Goal: Transaction & Acquisition: Obtain resource

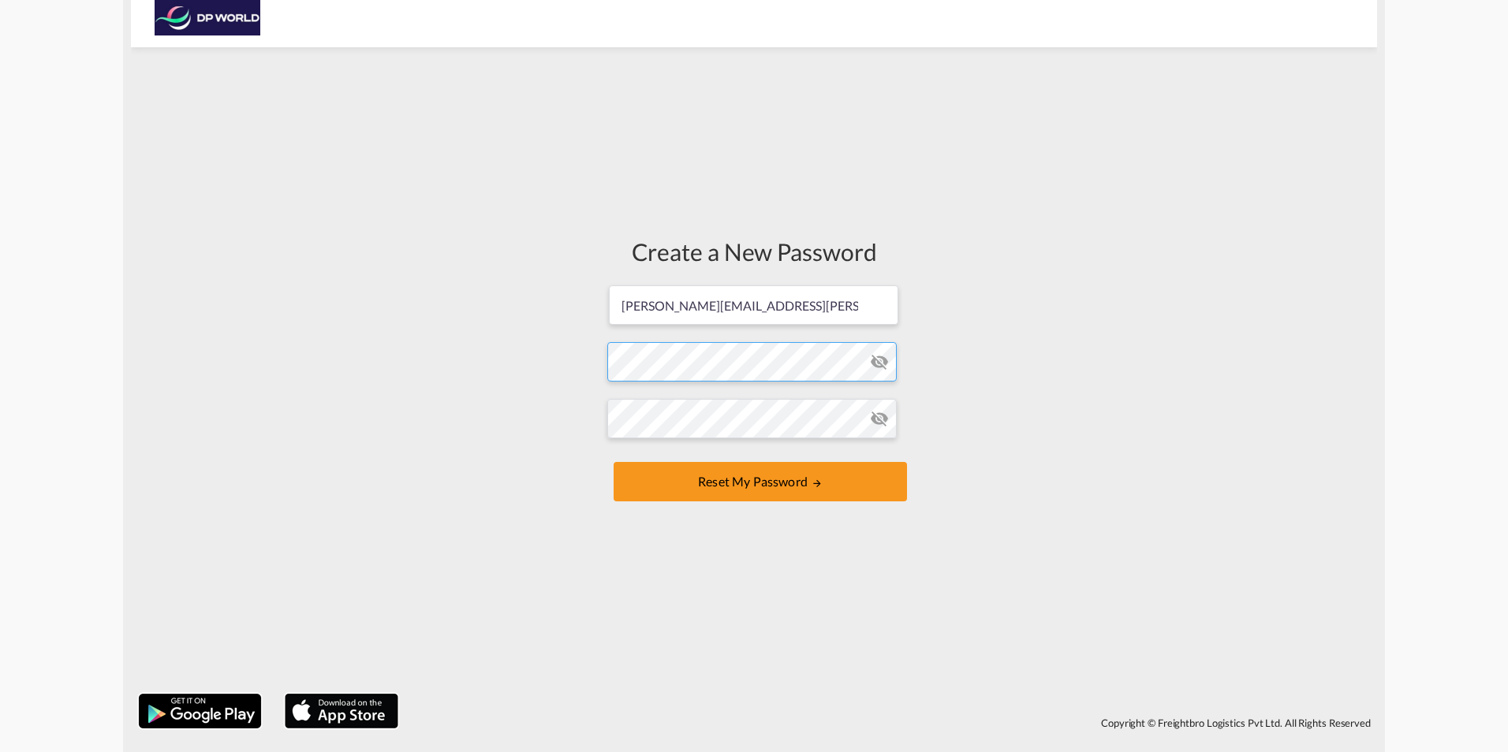
click at [656, 369] on form "[PERSON_NAME][EMAIL_ADDRESS][PERSON_NAME][DOMAIN_NAME] Password must contain th…" at bounding box center [753, 395] width 293 height 222
click at [714, 458] on form "[PERSON_NAME][EMAIL_ADDRESS][PERSON_NAME][DOMAIN_NAME] Password must contain th…" at bounding box center [753, 395] width 293 height 222
click at [748, 466] on button "Reset my password" at bounding box center [759, 481] width 293 height 39
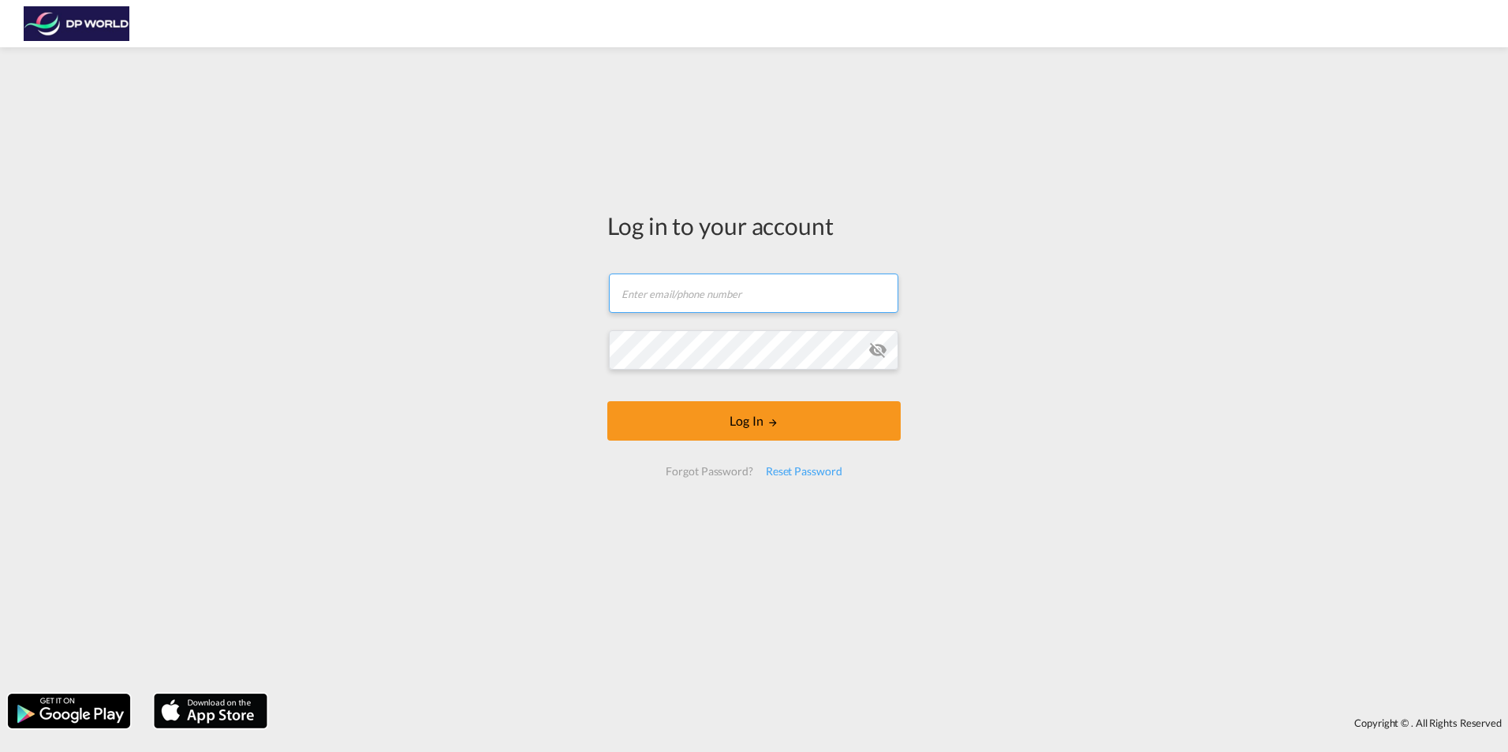
type input "[PERSON_NAME][EMAIL_ADDRESS][PERSON_NAME][DOMAIN_NAME]"
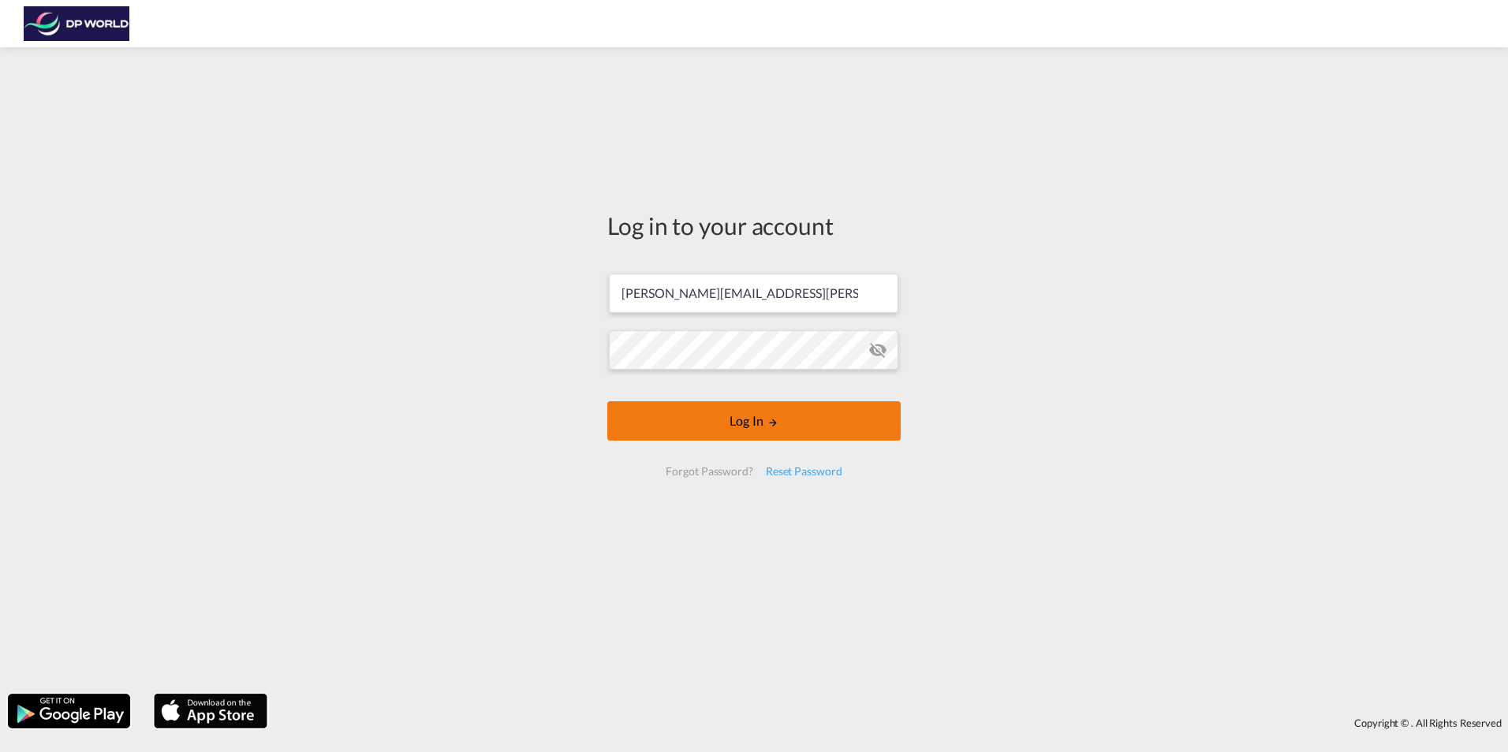
click at [772, 419] on md-icon "LOGIN" at bounding box center [772, 422] width 11 height 11
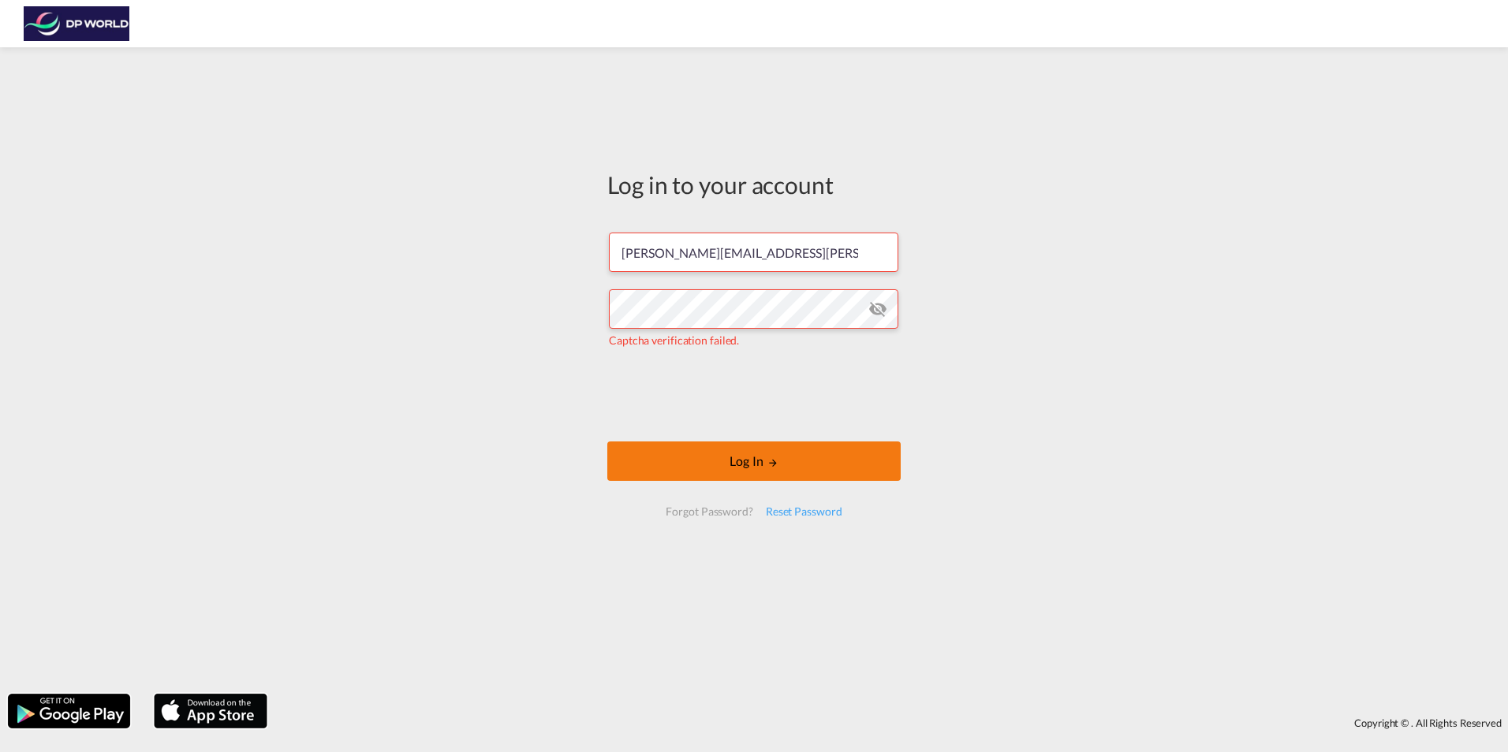
click at [767, 460] on md-icon "LOGIN" at bounding box center [772, 462] width 11 height 11
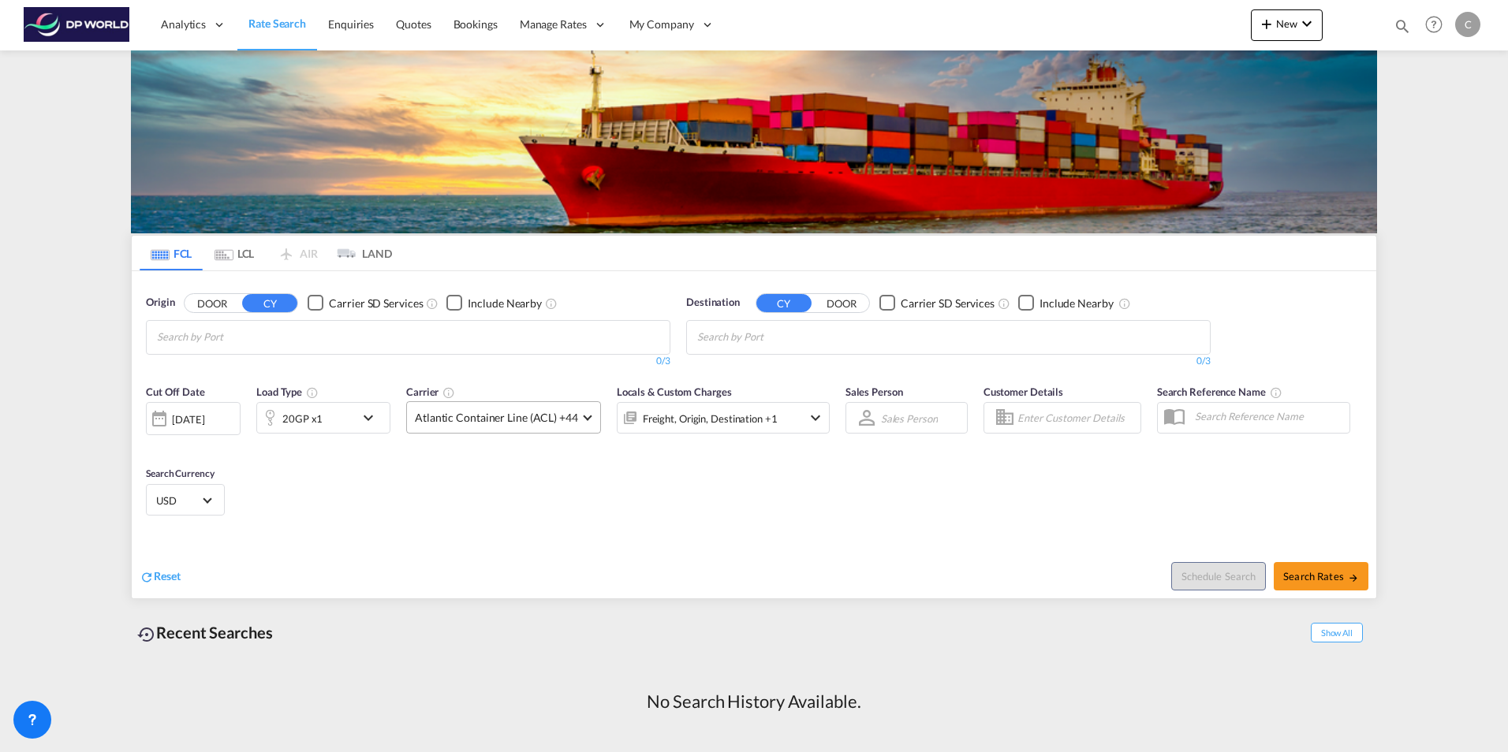
click at [585, 419] on span at bounding box center [587, 416] width 9 height 9
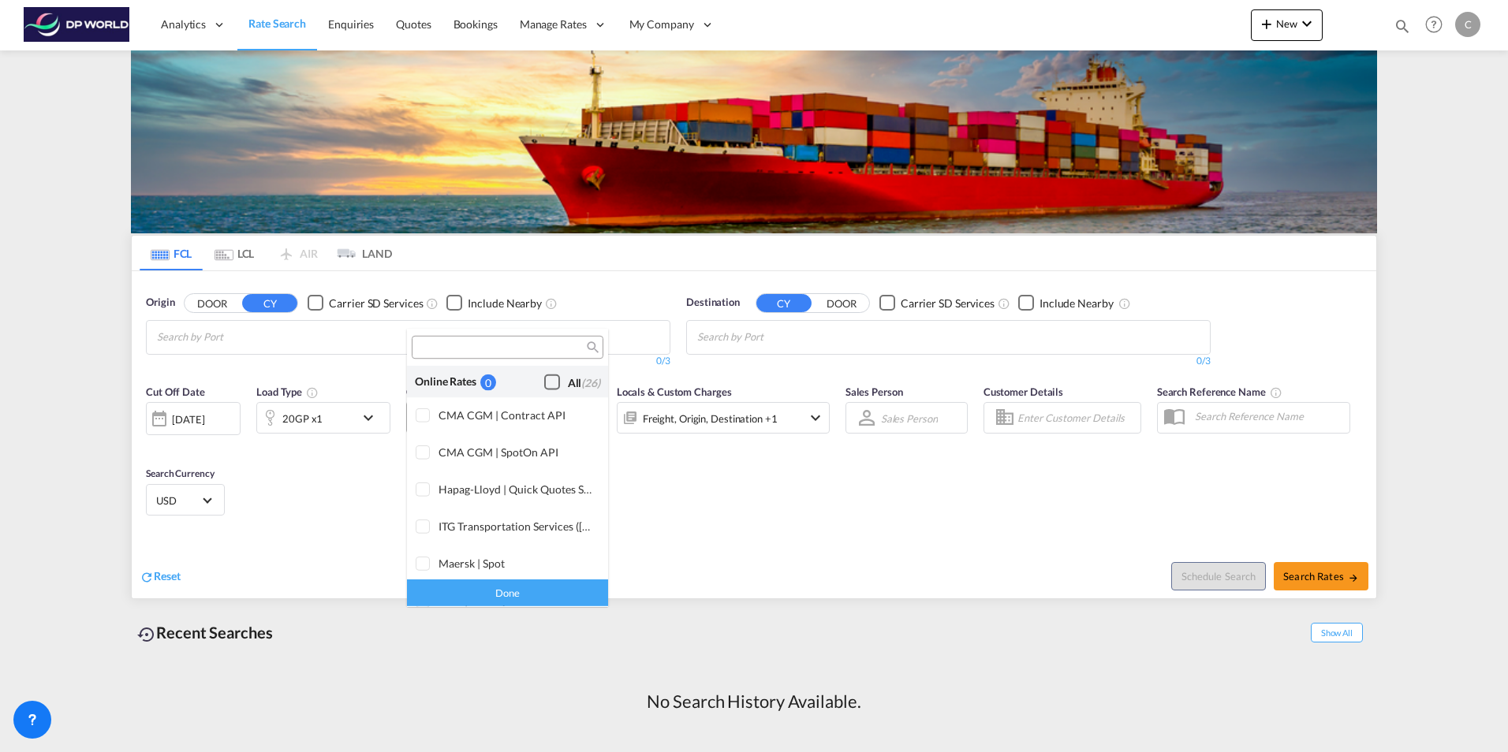
scroll to position [964, 0]
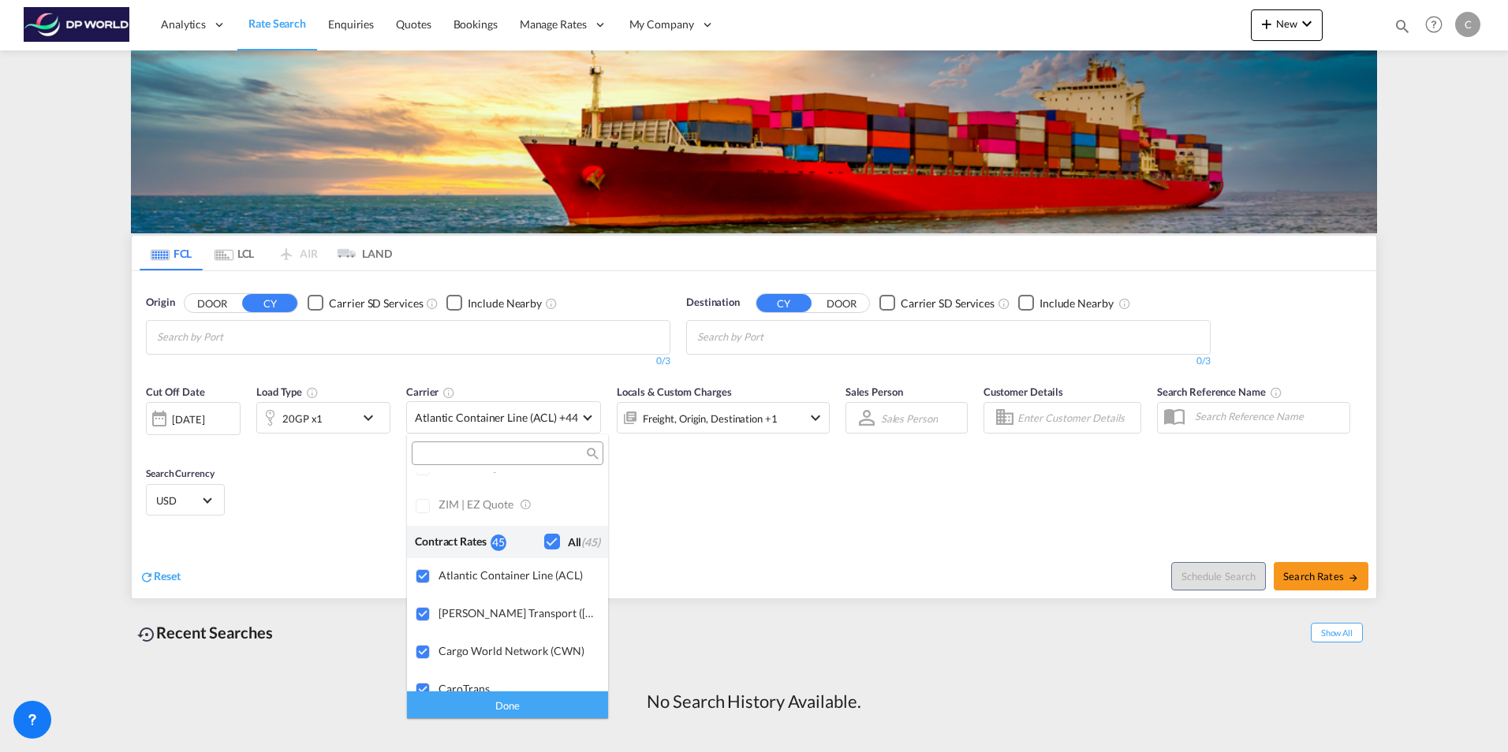
click at [680, 511] on md-backdrop at bounding box center [754, 376] width 1508 height 752
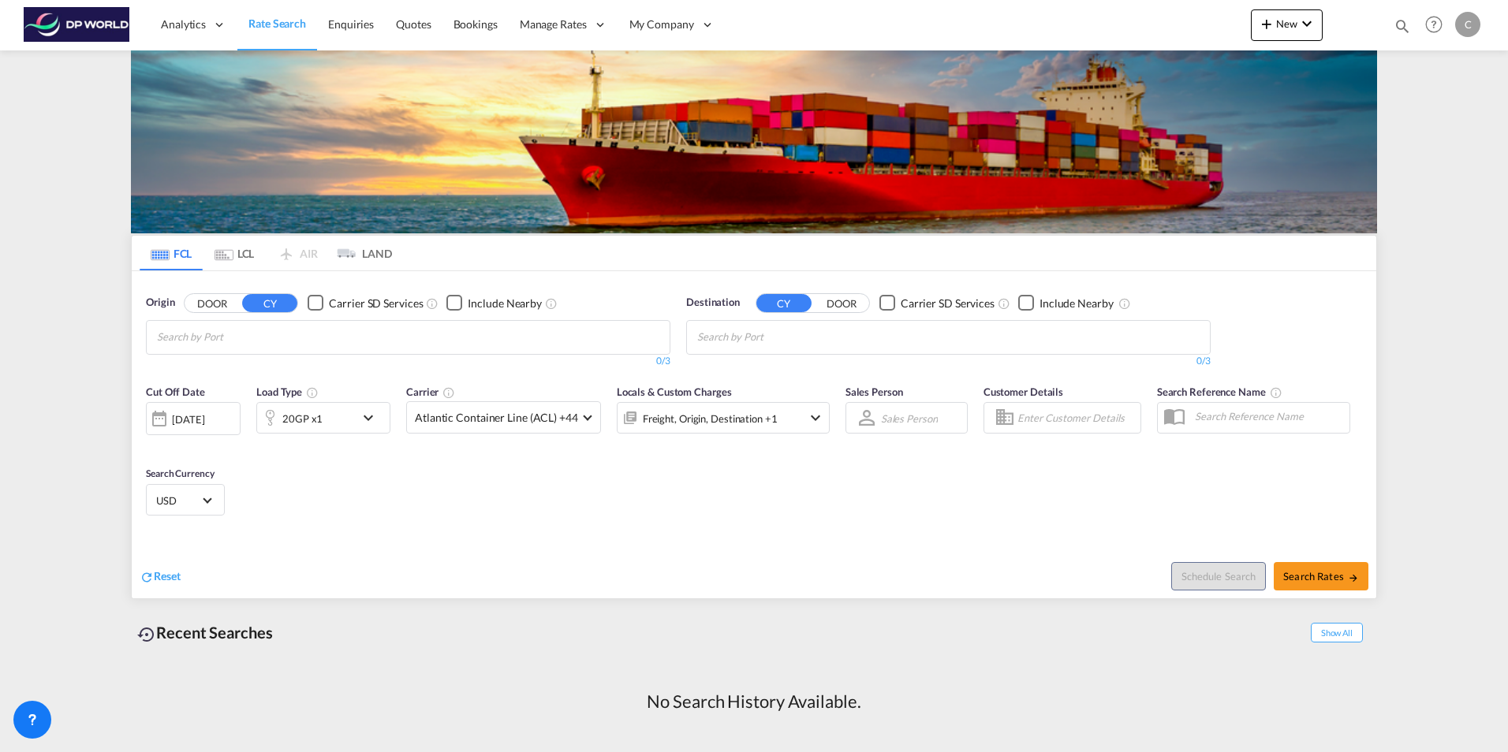
click at [810, 418] on md-icon "icon-chevron-down" at bounding box center [815, 417] width 19 height 19
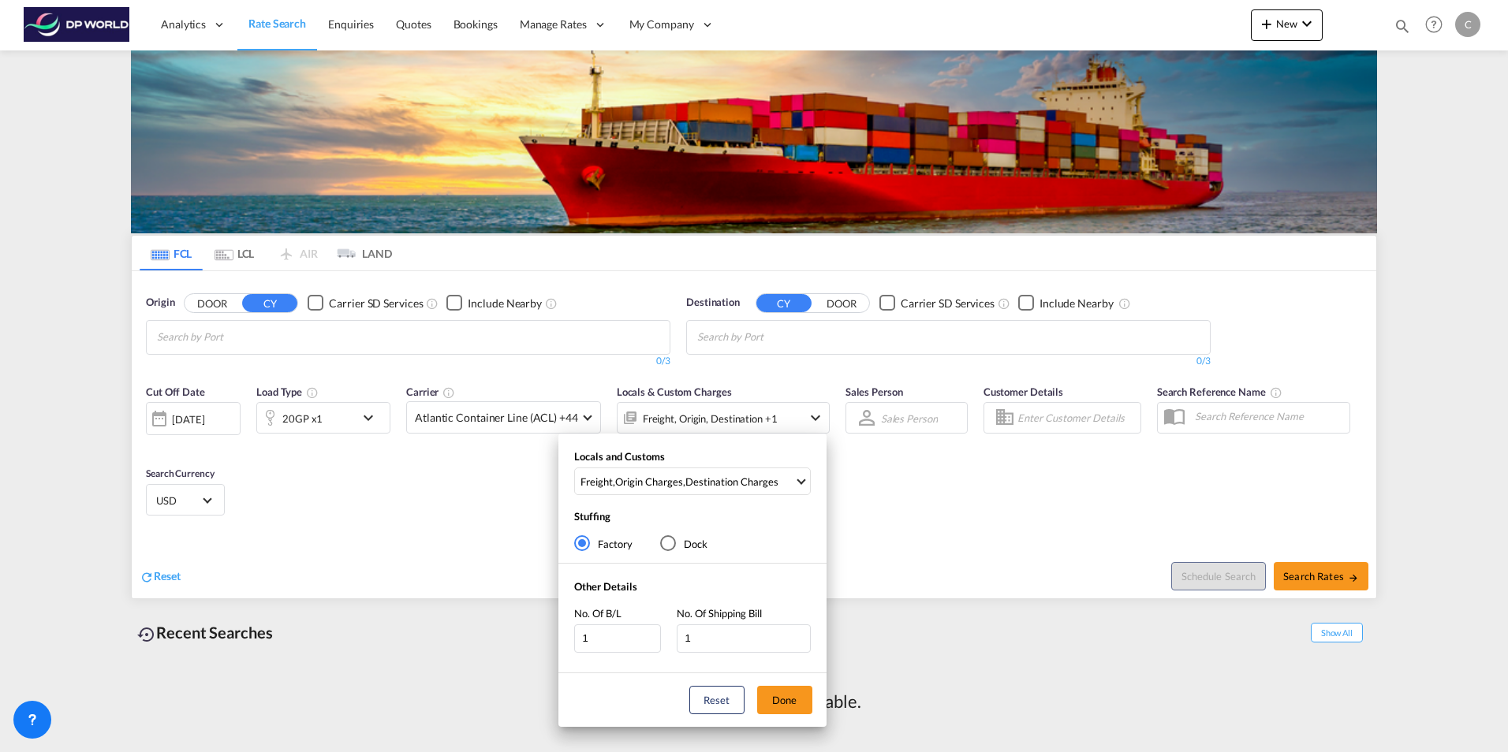
click at [868, 494] on div "Locals and Customs Freight , Origin Charges , Destination Charges Clear All Sel…" at bounding box center [754, 376] width 1508 height 752
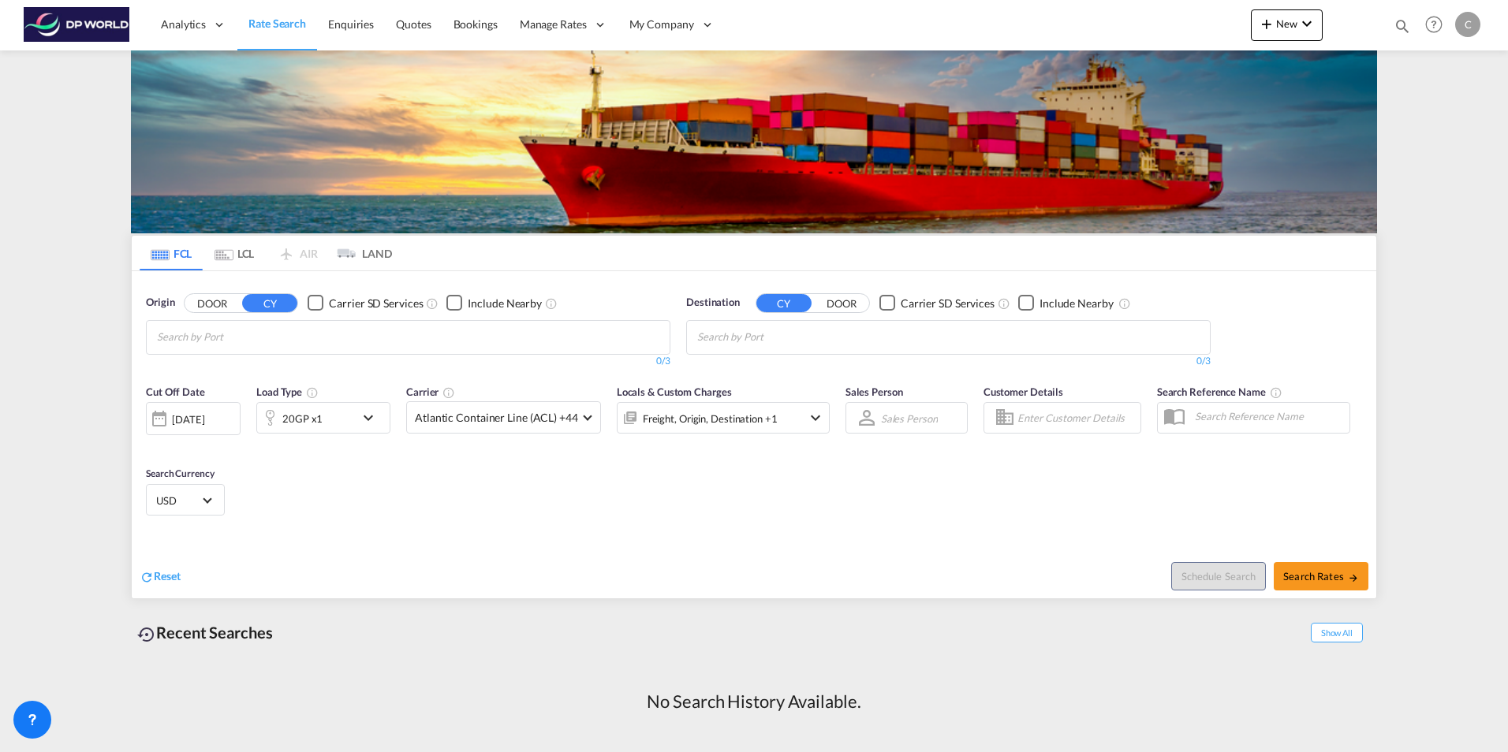
click at [328, 338] on md-chips at bounding box center [408, 337] width 523 height 33
type input "usdet"
click at [310, 366] on div "[GEOGRAPHIC_DATA], [GEOGRAPHIC_DATA] [GEOGRAPHIC_DATA] USDET" at bounding box center [279, 378] width 300 height 57
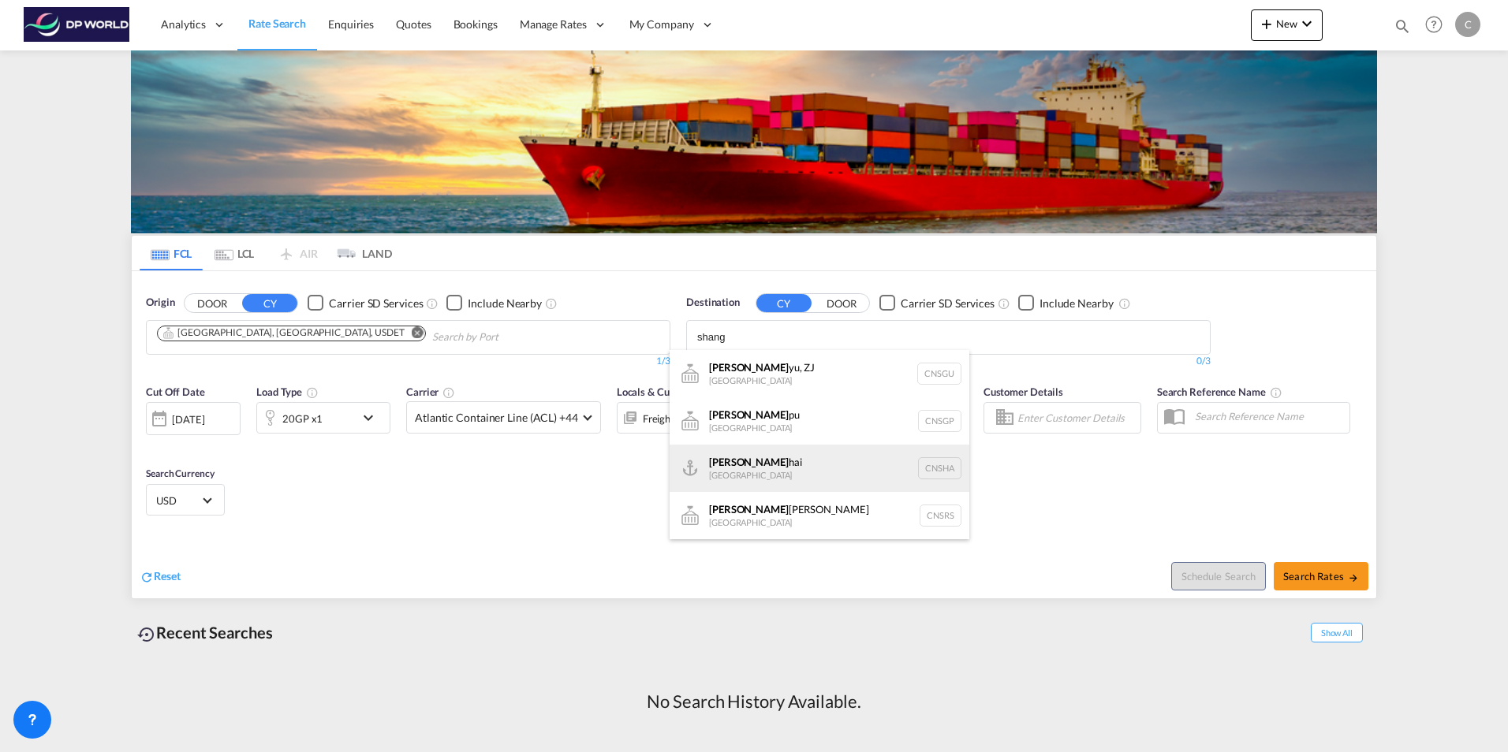
type input "shang"
click at [798, 457] on div "Shang hai China [GEOGRAPHIC_DATA]" at bounding box center [819, 468] width 300 height 47
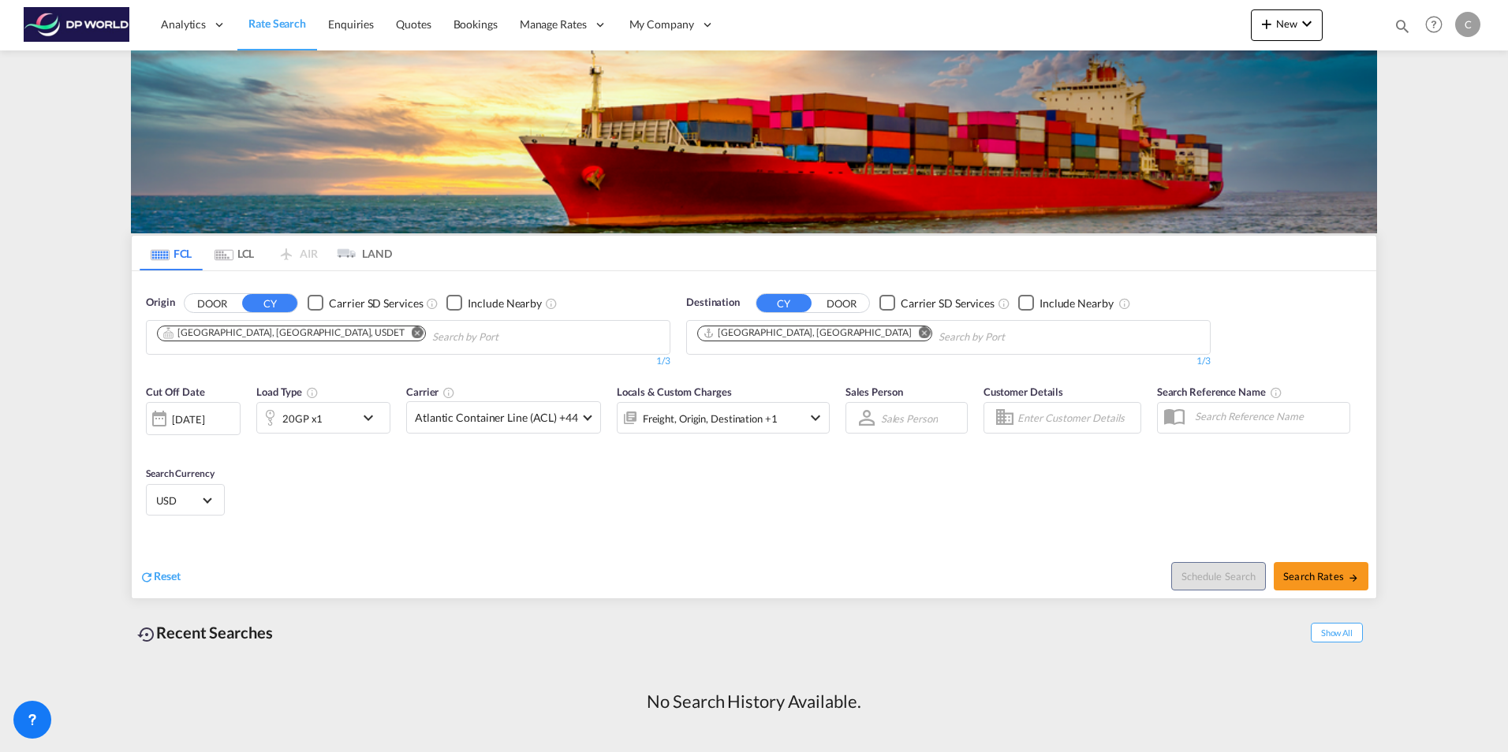
click at [367, 420] on md-icon "icon-chevron-down" at bounding box center [372, 417] width 27 height 19
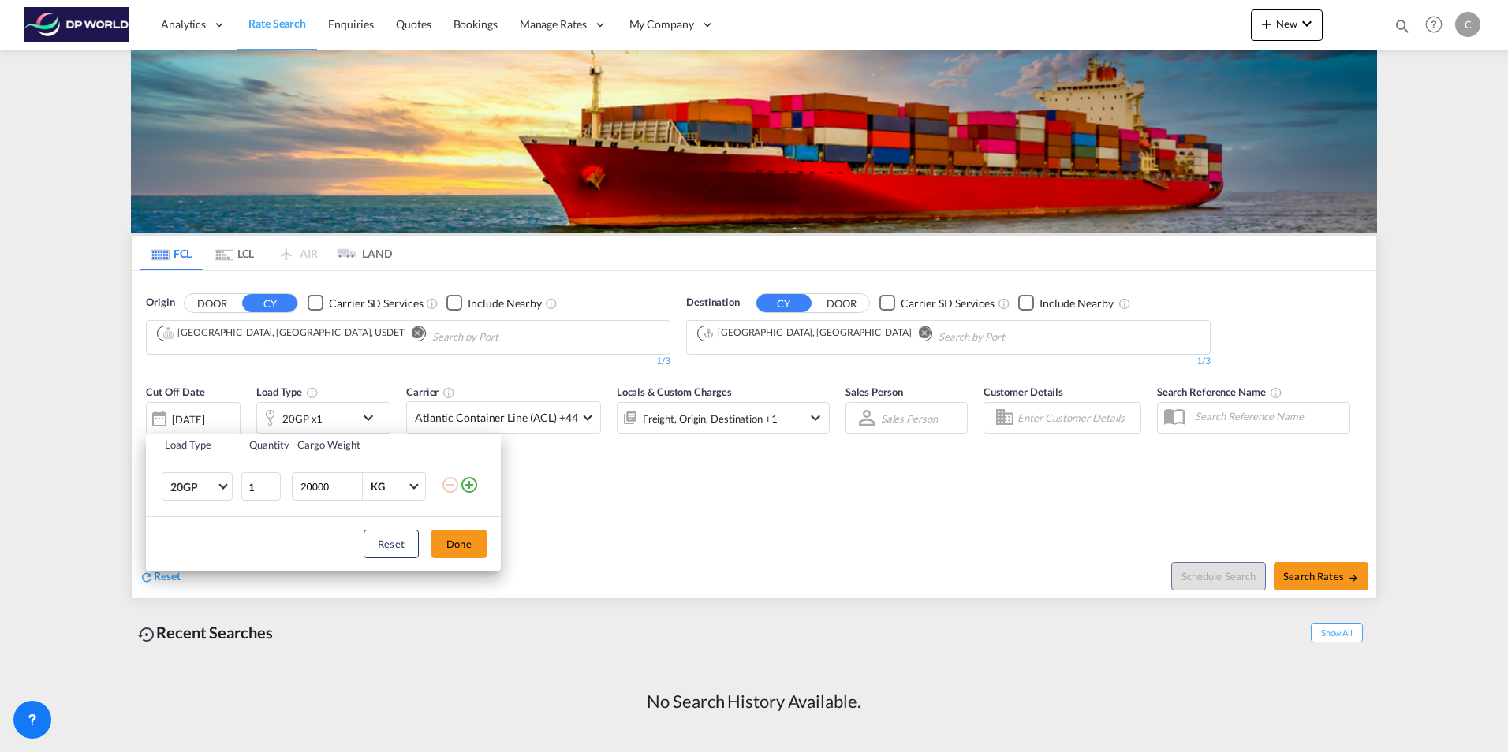
click at [572, 503] on div "Load Type Quantity Cargo Weight 20GP 20GP 40GP 40HC 45HC 20RE 40RE 40HR 20OT 40…" at bounding box center [754, 376] width 1508 height 752
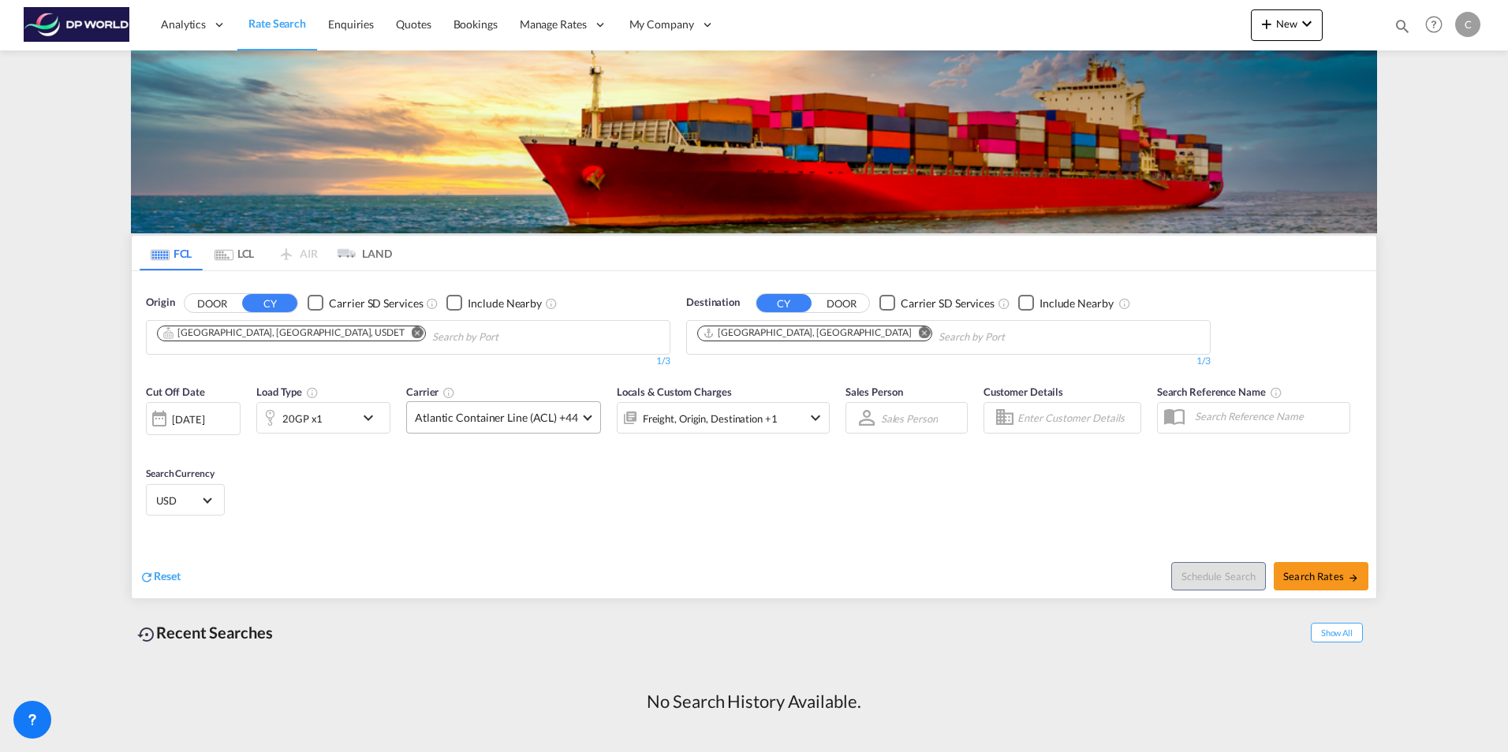
click at [583, 416] on span at bounding box center [587, 416] width 9 height 9
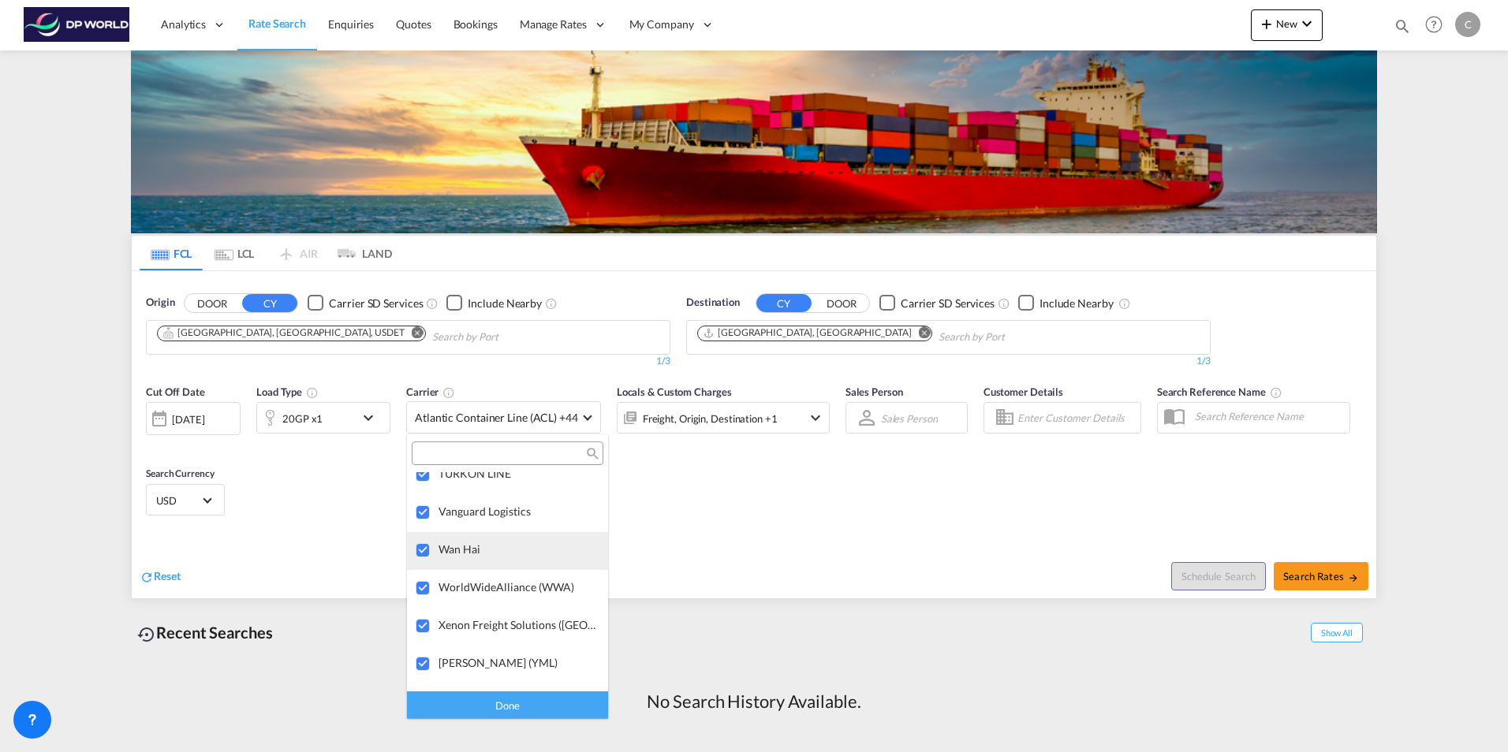
scroll to position [2533, 0]
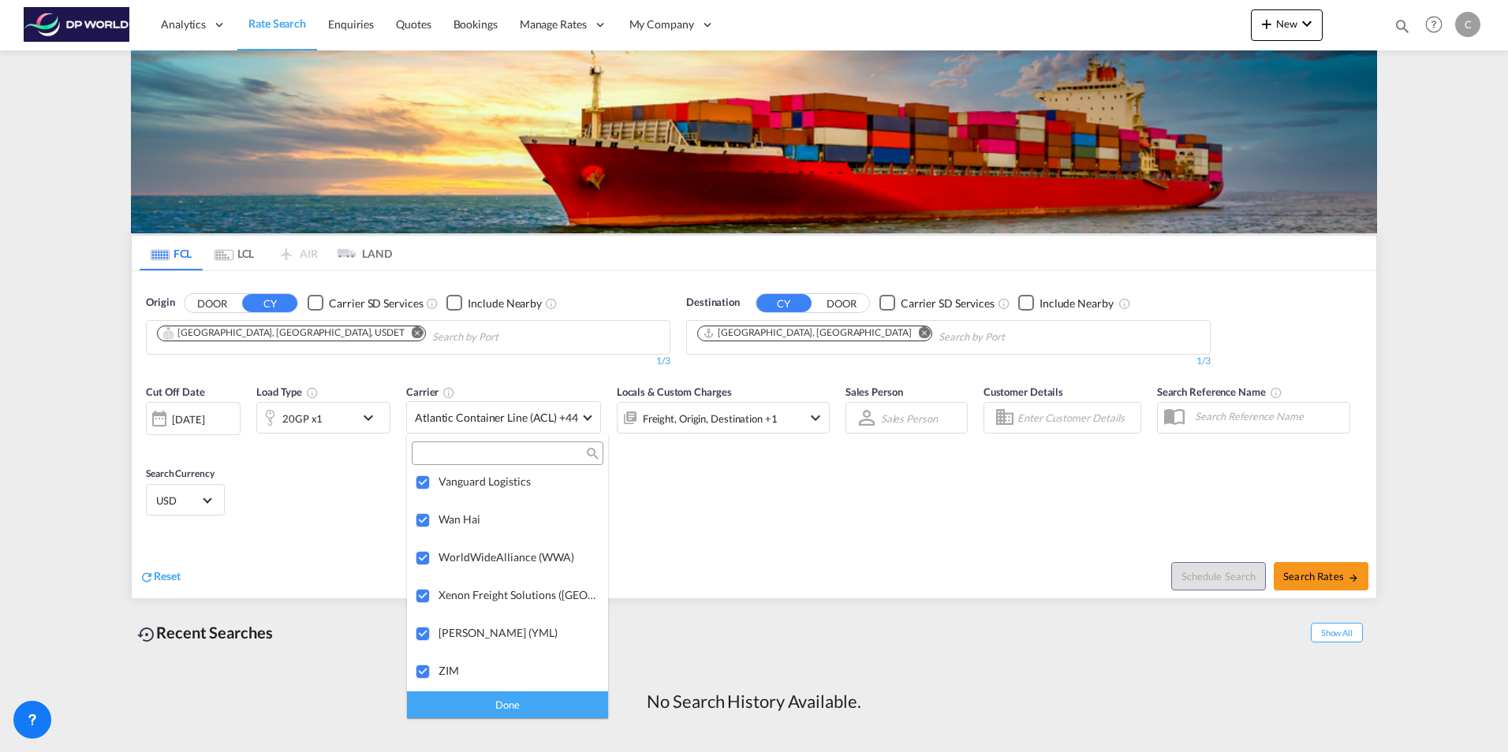
click at [722, 516] on md-backdrop at bounding box center [754, 376] width 1508 height 752
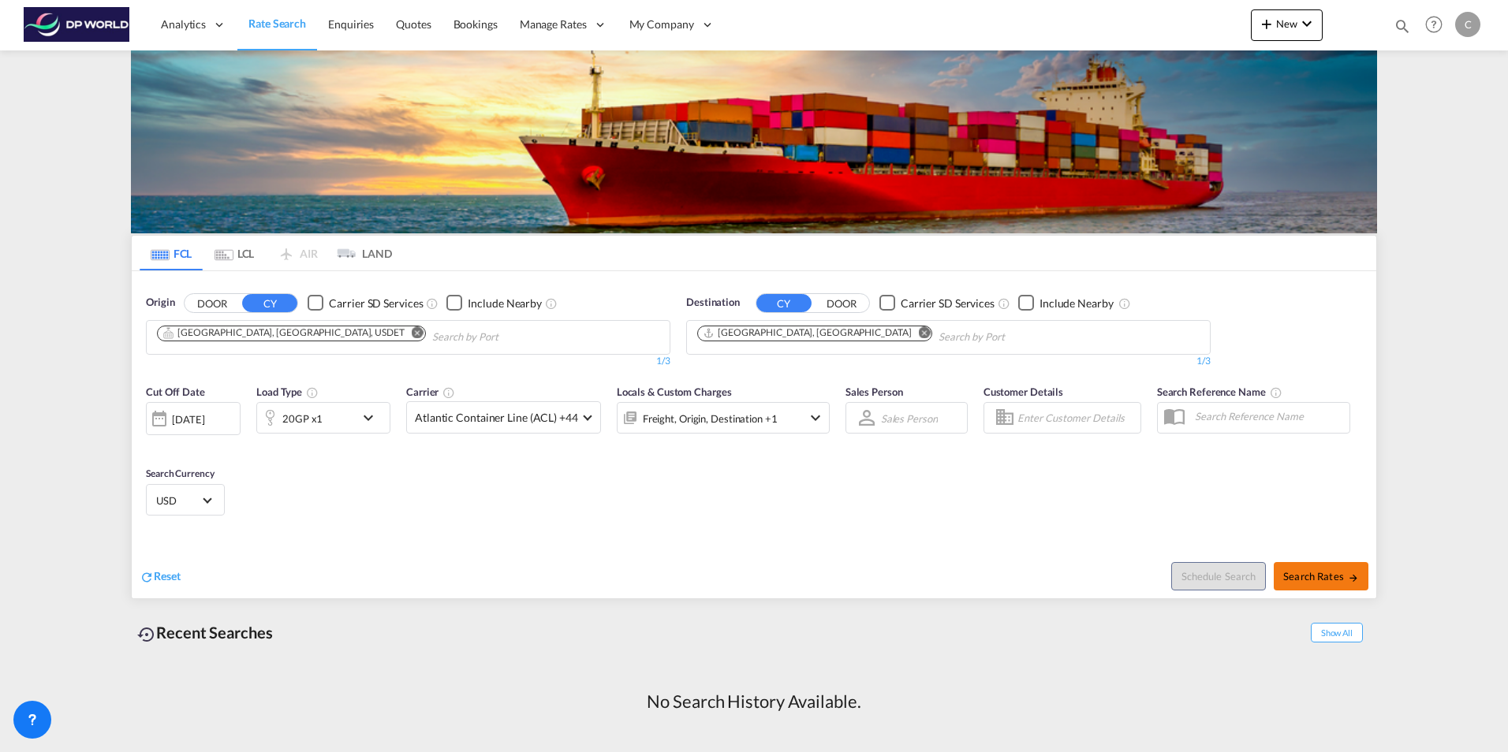
click at [1319, 578] on span "Search Rates" at bounding box center [1321, 576] width 76 height 13
type input "USDET to CNSHA / [DATE]"
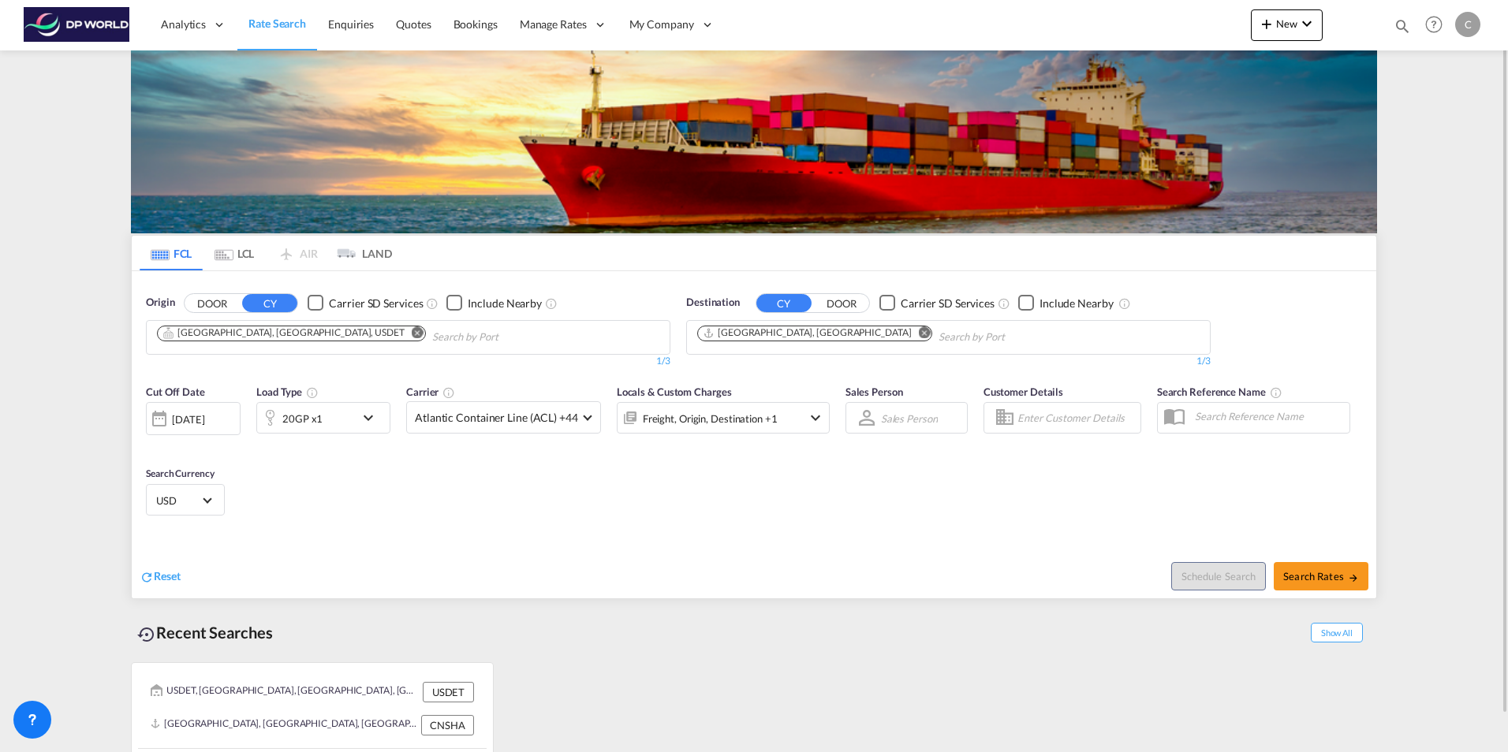
click at [412, 330] on md-icon "Remove" at bounding box center [418, 332] width 12 height 12
click at [229, 337] on body "Analytics Reports Dashboard Rate Search Enquiries Quotes Bookings" at bounding box center [754, 376] width 1508 height 752
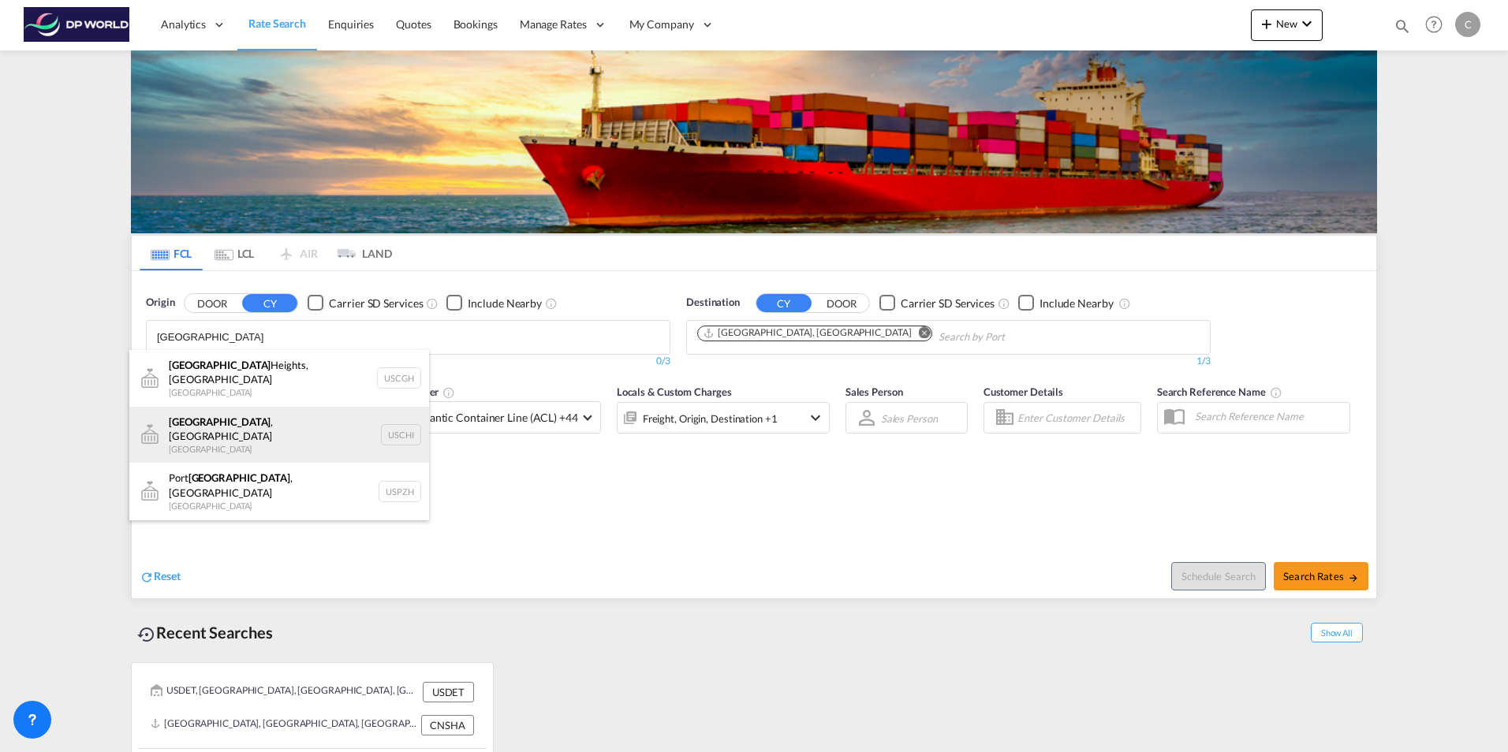
type input "[GEOGRAPHIC_DATA]"
click at [255, 417] on div "[GEOGRAPHIC_DATA] , IL United States USCHI" at bounding box center [279, 435] width 300 height 57
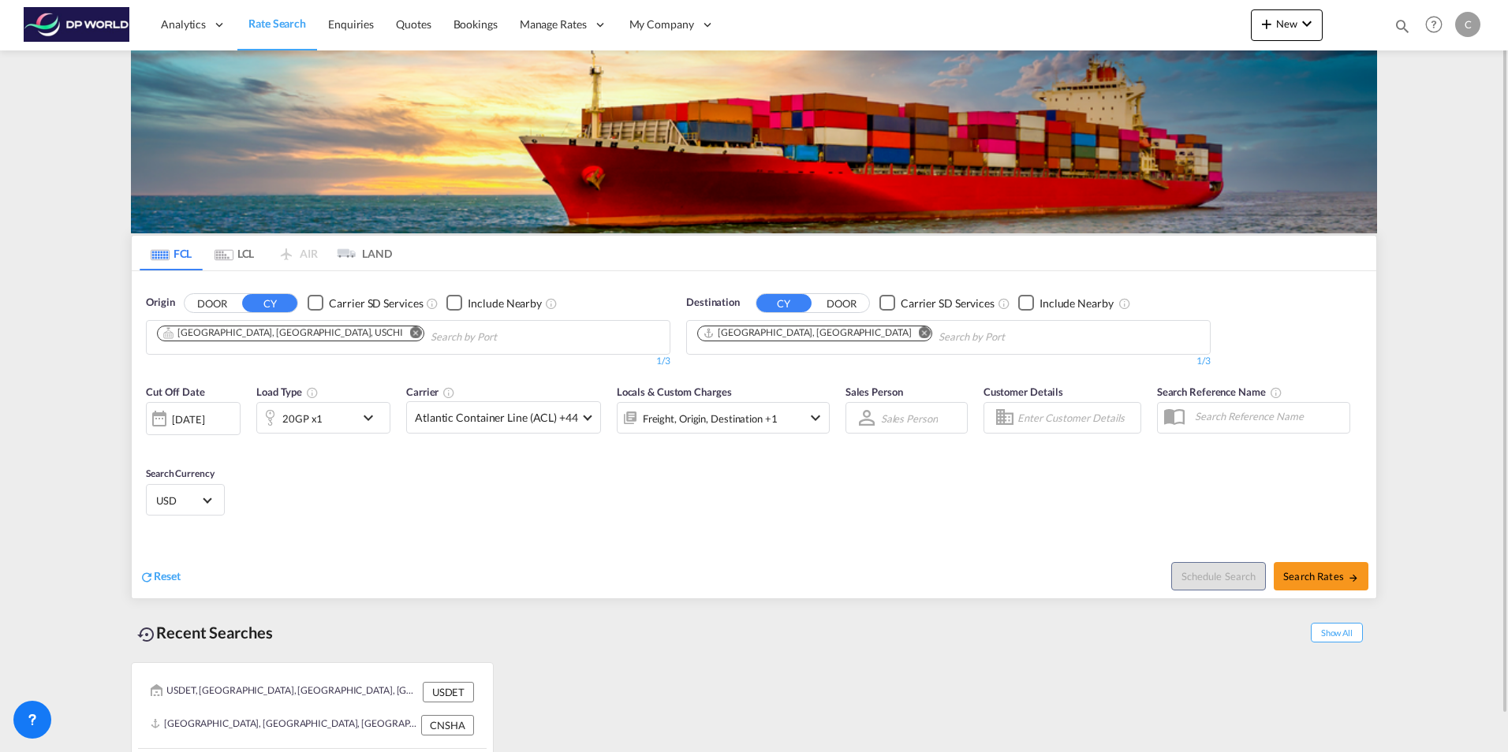
click at [919, 330] on md-icon "Remove" at bounding box center [925, 332] width 12 height 12
click at [761, 345] on body "Analytics Reports Dashboard Rate Search Enquiries Quotes Bookings" at bounding box center [754, 376] width 1508 height 752
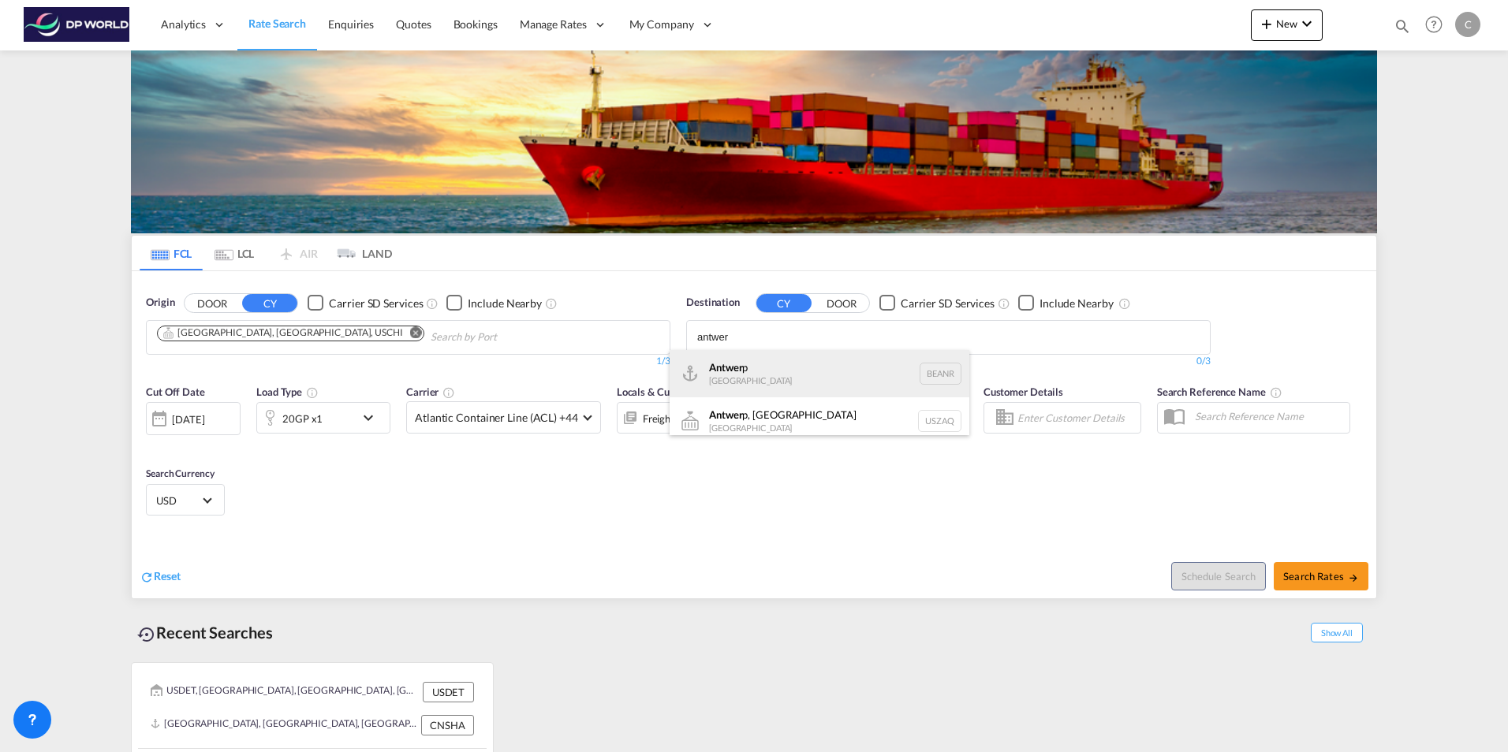
type input "antwer"
click at [796, 368] on div "Antwer p [GEOGRAPHIC_DATA] BEANR" at bounding box center [819, 373] width 300 height 47
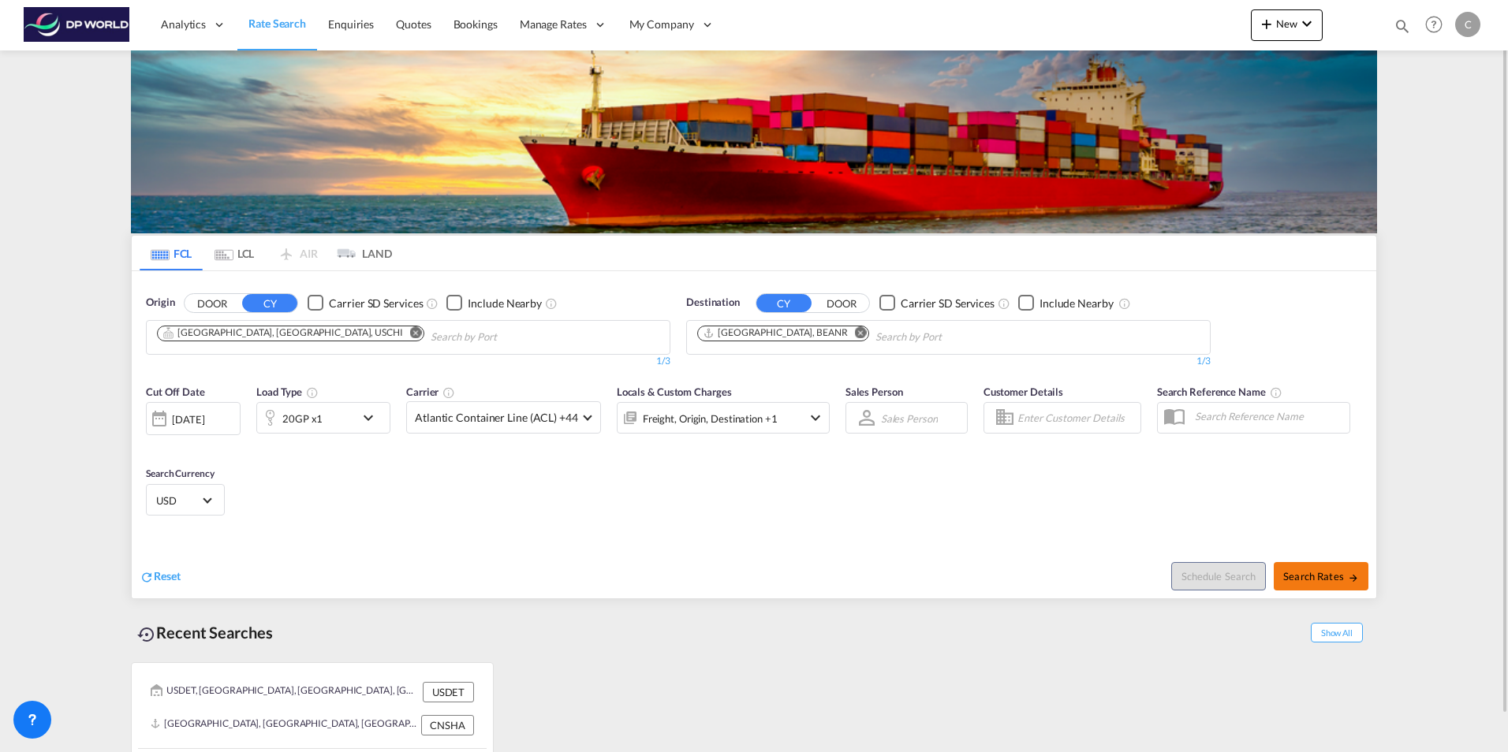
click at [1321, 574] on span "Search Rates" at bounding box center [1321, 576] width 76 height 13
type input "USCHI to BEANR / [DATE]"
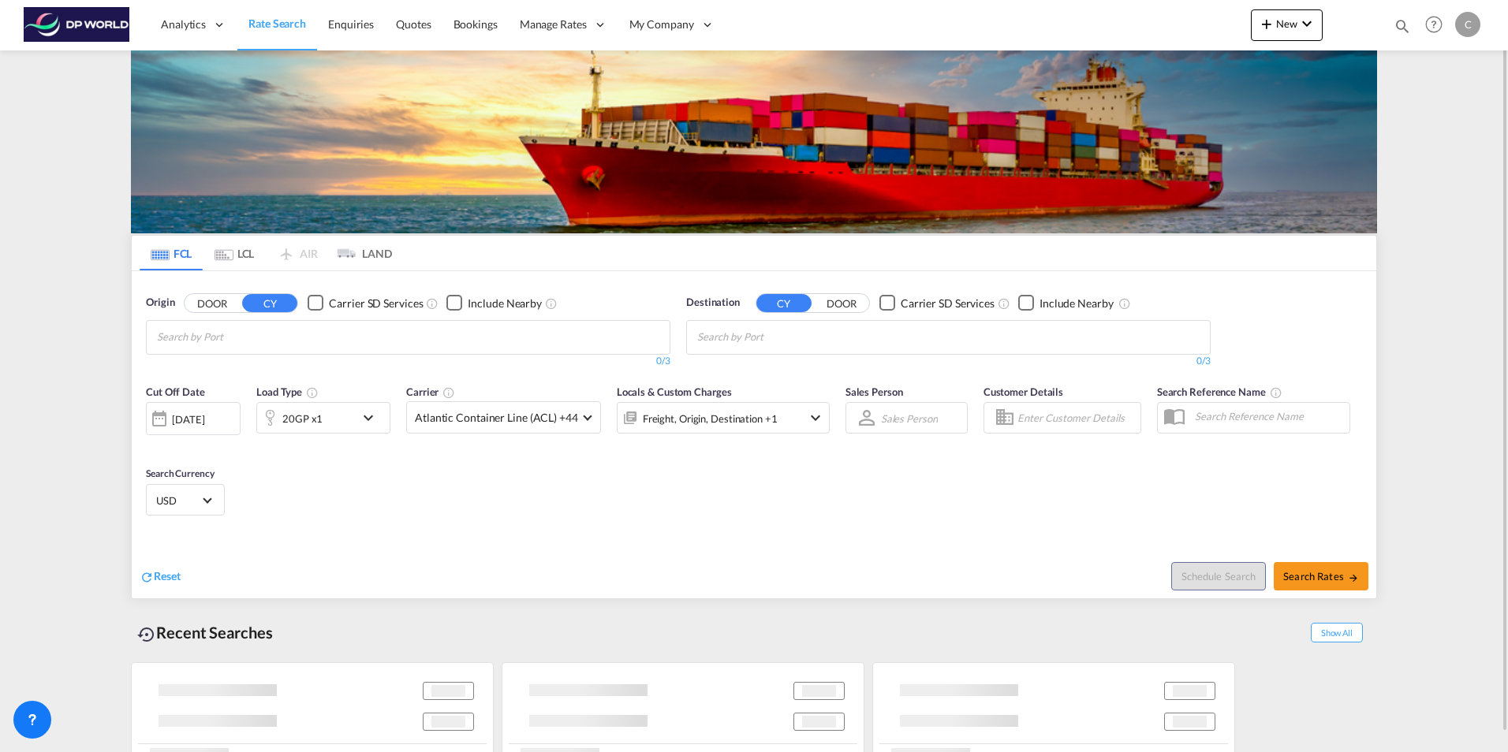
click at [370, 421] on md-icon "icon-chevron-down" at bounding box center [372, 417] width 27 height 19
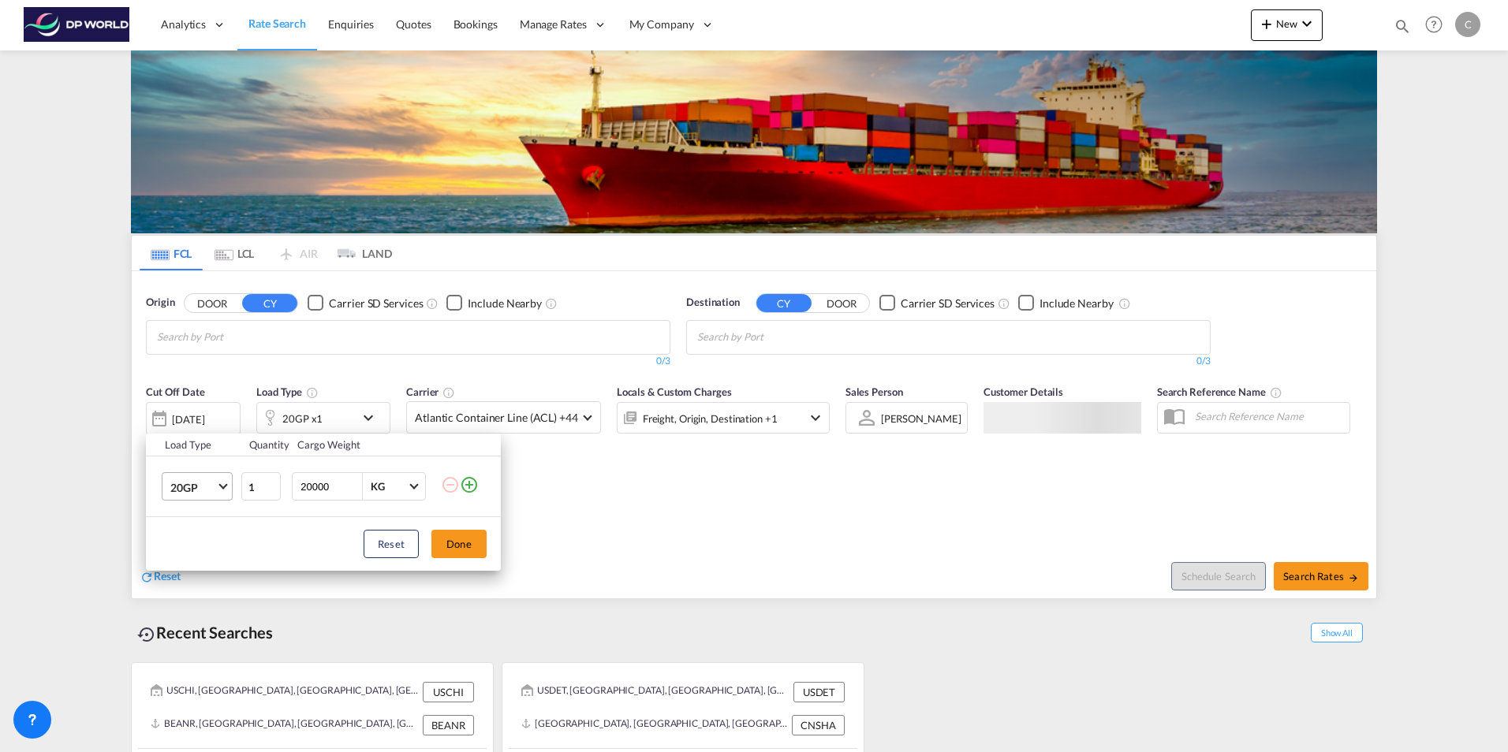
click at [223, 487] on span "Choose: \a20GP" at bounding box center [222, 485] width 9 height 9
click at [200, 614] on md-option "20HC" at bounding box center [211, 614] width 107 height 38
click at [456, 546] on button "Done" at bounding box center [458, 544] width 55 height 28
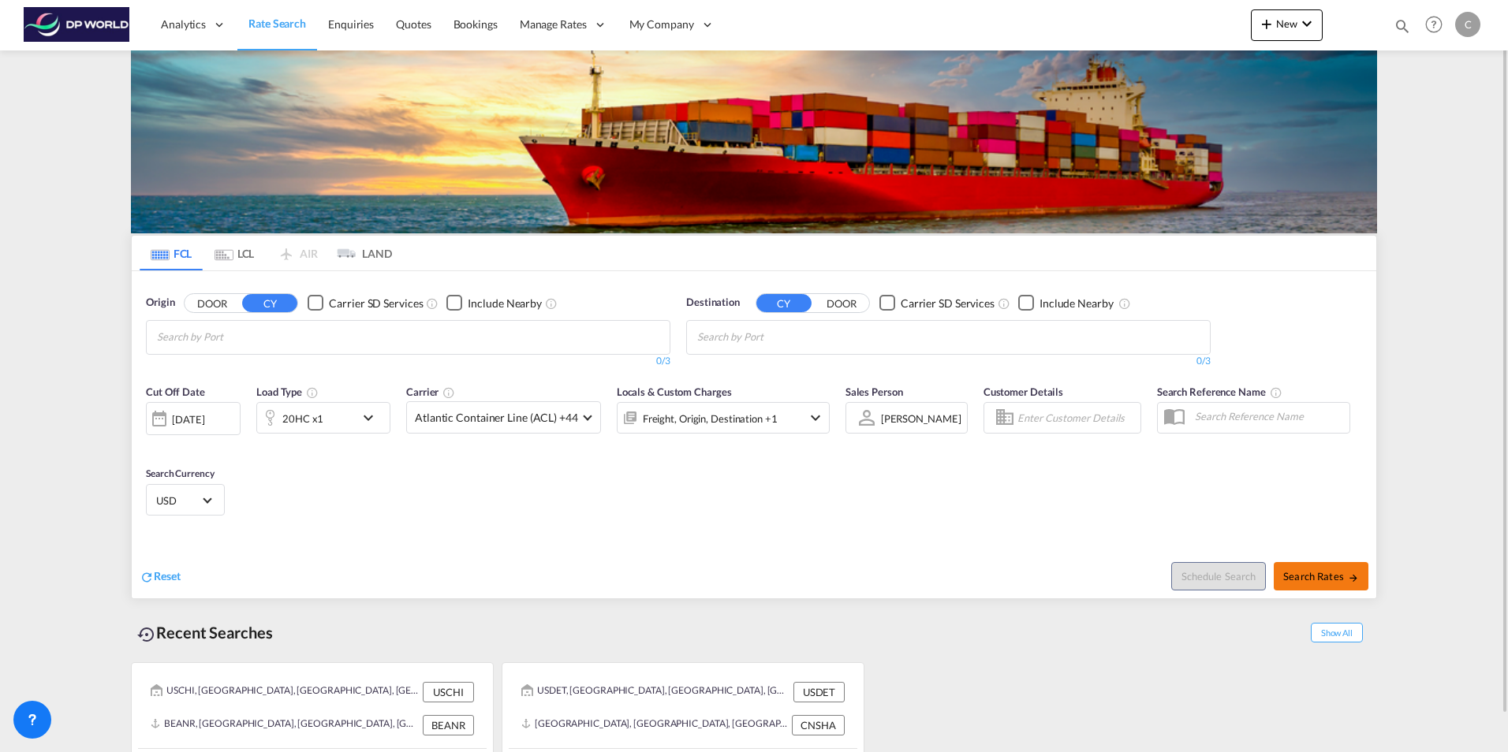
click at [1341, 567] on button "Search Rates" at bounding box center [1320, 576] width 95 height 28
click at [371, 423] on md-icon "icon-chevron-down" at bounding box center [372, 417] width 27 height 19
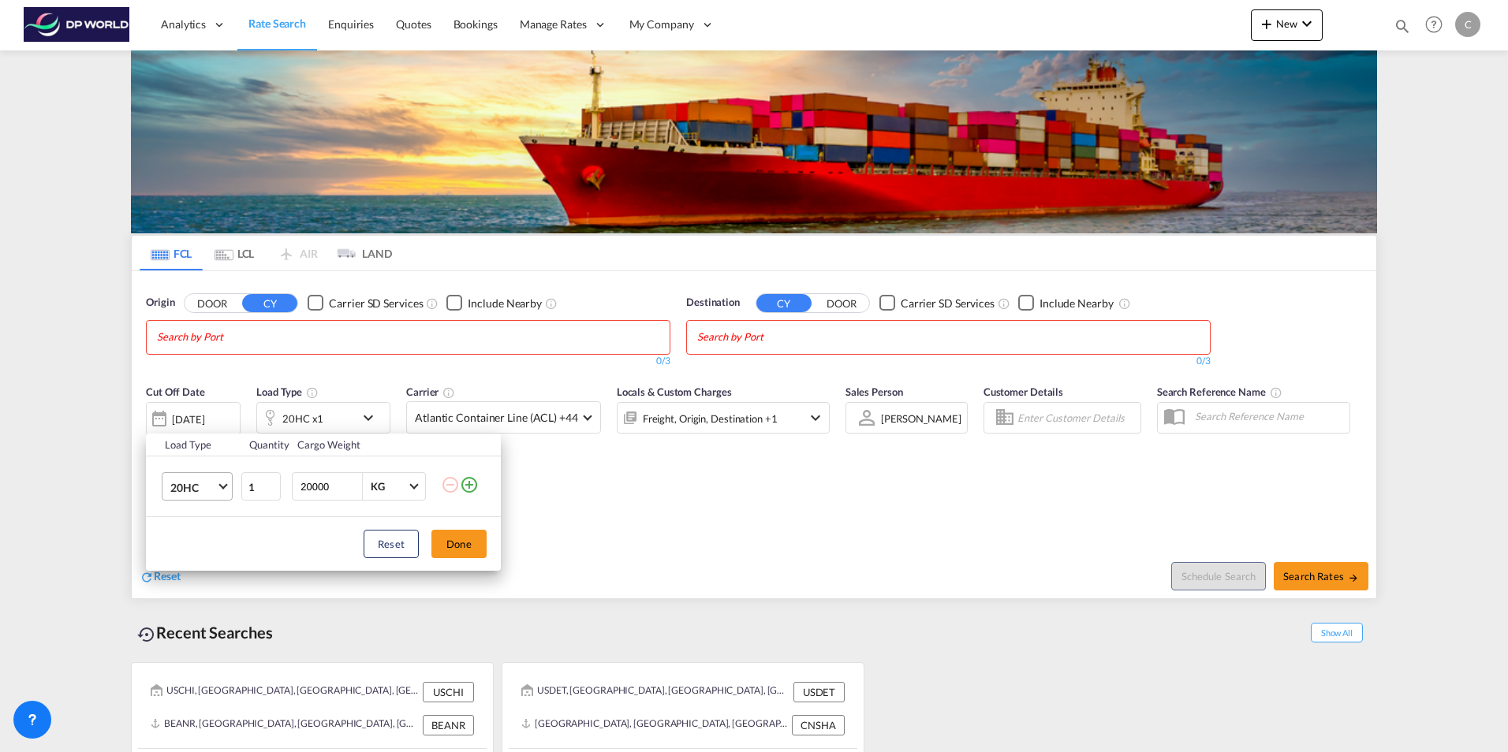
click at [215, 490] on span "20HC" at bounding box center [193, 488] width 46 height 16
click at [201, 440] on md-option "40HC" at bounding box center [211, 434] width 107 height 38
click at [221, 486] on span "Choose: \a40HC" at bounding box center [222, 485] width 9 height 9
click at [197, 446] on div "40GP" at bounding box center [184, 450] width 28 height 16
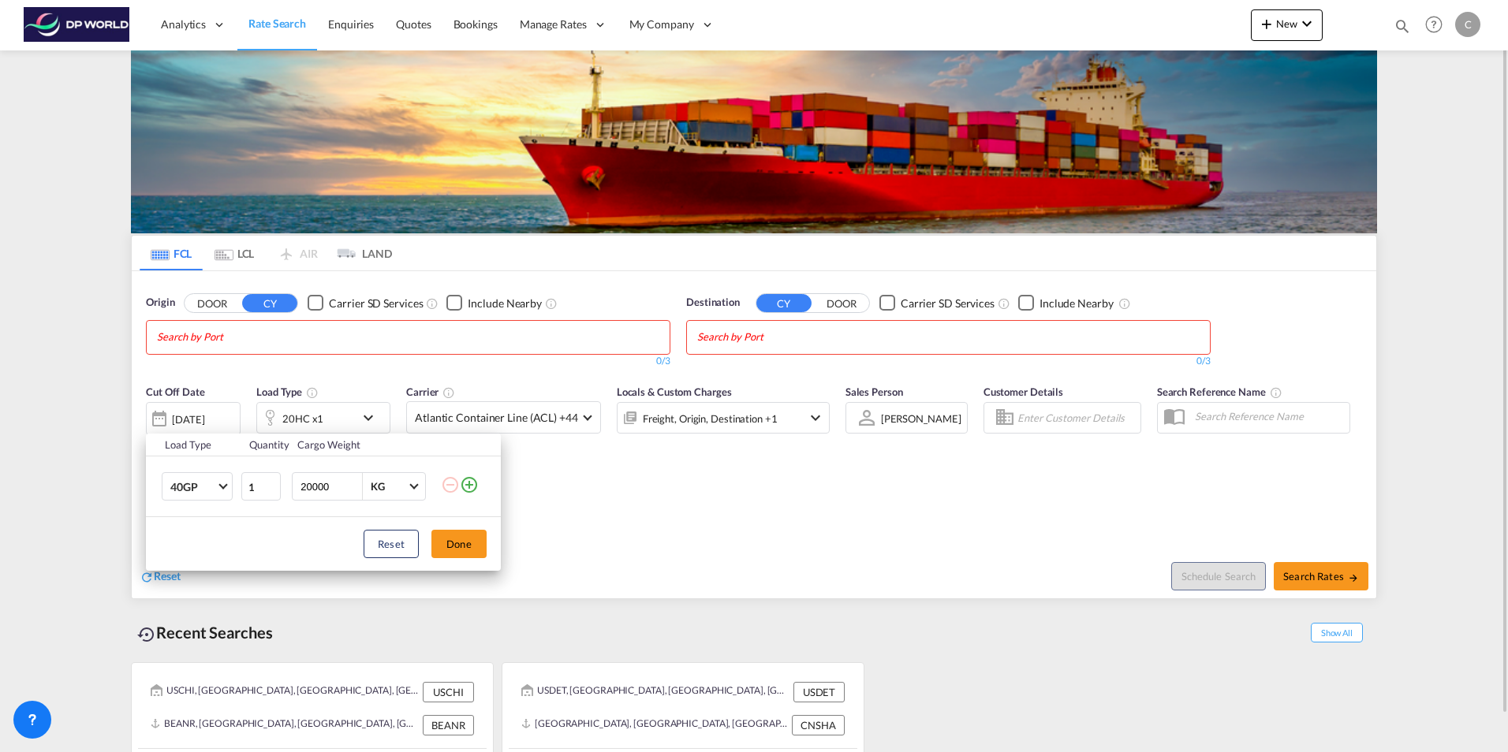
click at [352, 337] on div "Load Type Quantity Cargo Weight 40GP 1 20000 KG KG Load type addition is restri…" at bounding box center [754, 376] width 1508 height 752
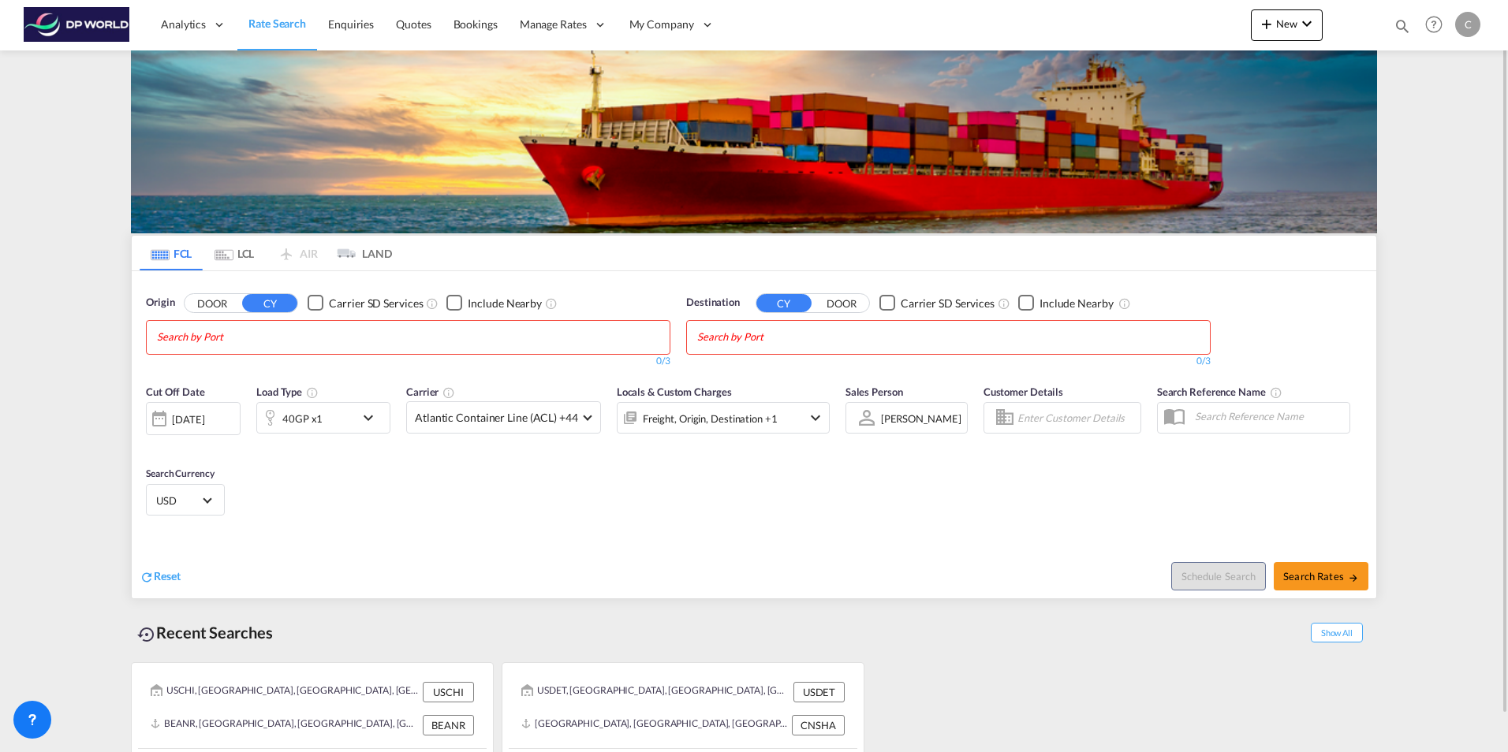
click at [330, 335] on md-chips at bounding box center [408, 337] width 523 height 33
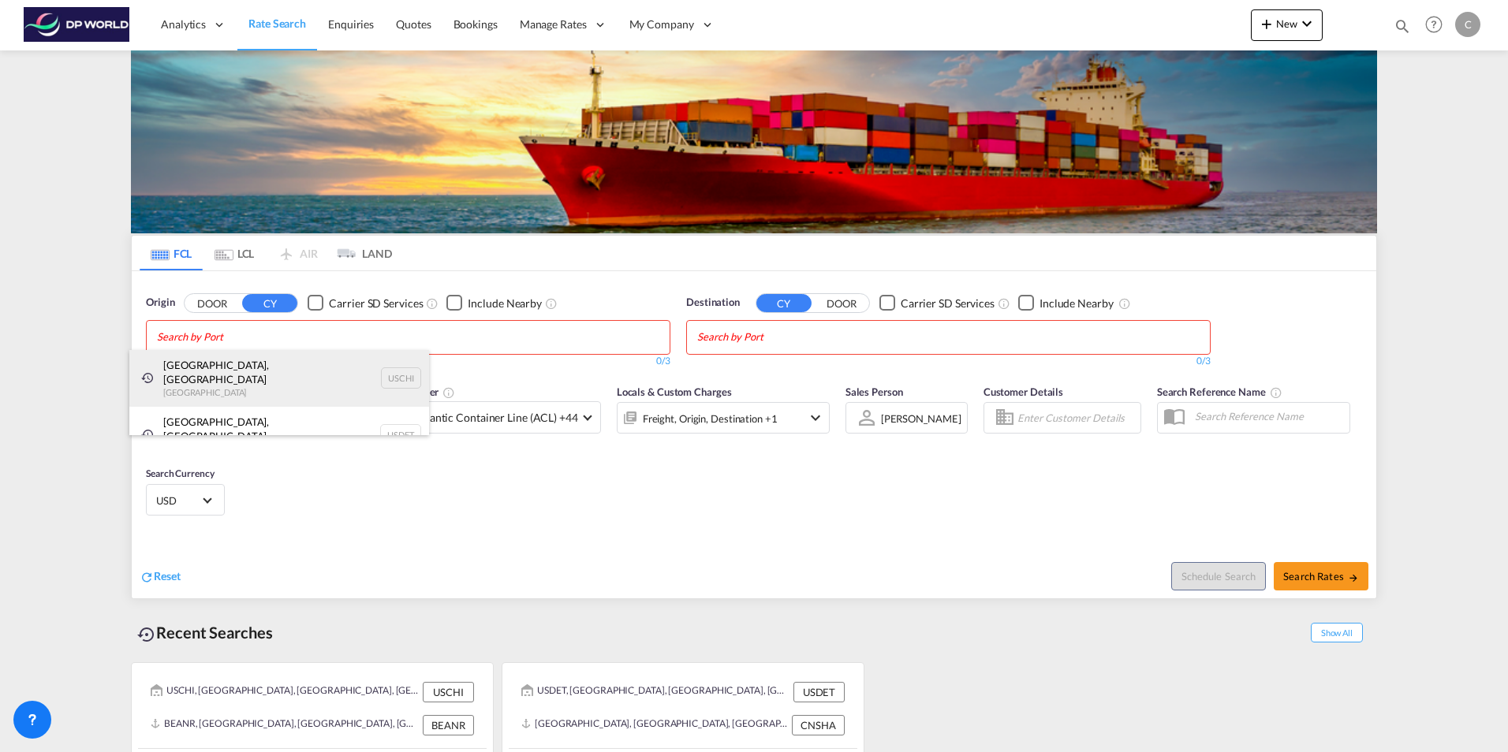
click at [250, 360] on div "[GEOGRAPHIC_DATA], IL United States USCHI" at bounding box center [279, 378] width 300 height 57
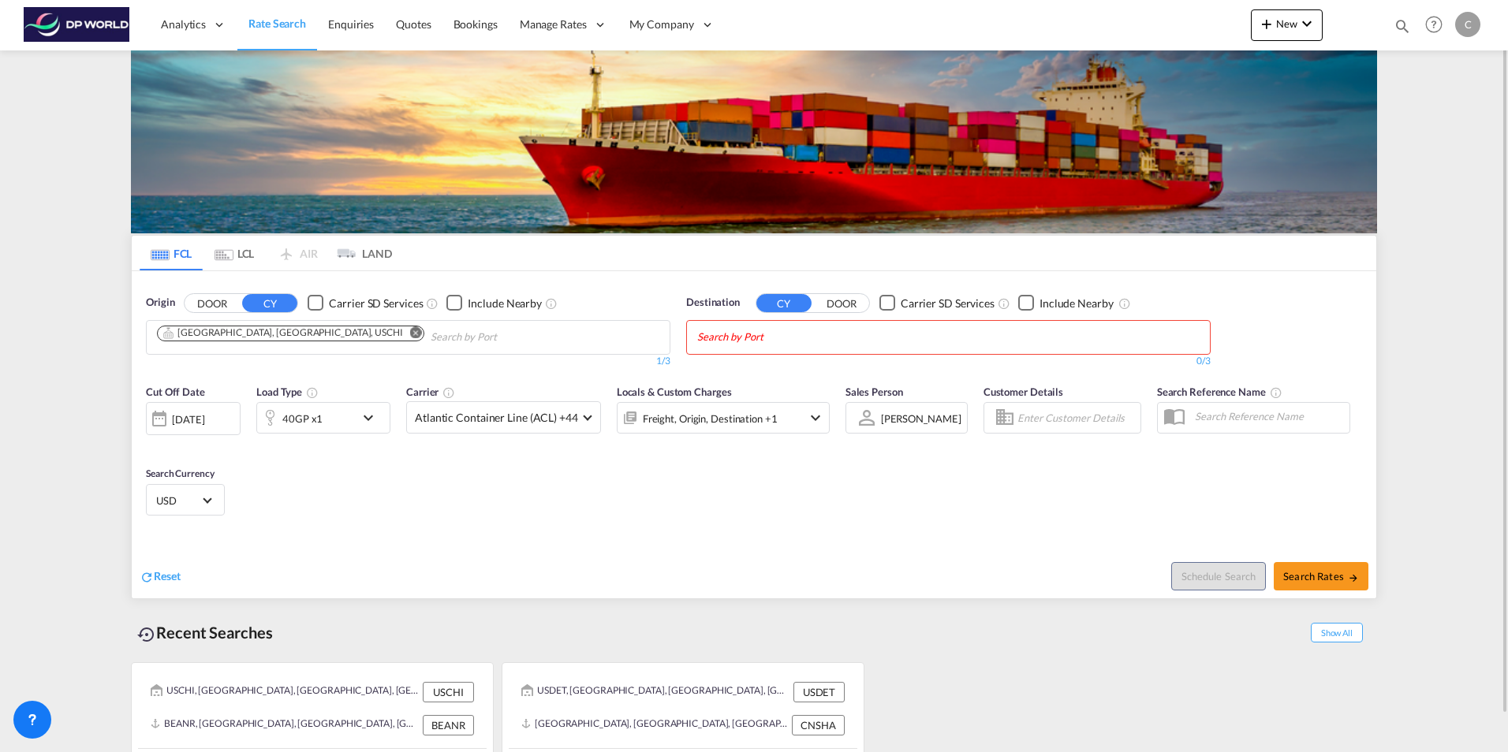
click at [751, 337] on input "Chips input." at bounding box center [772, 337] width 150 height 25
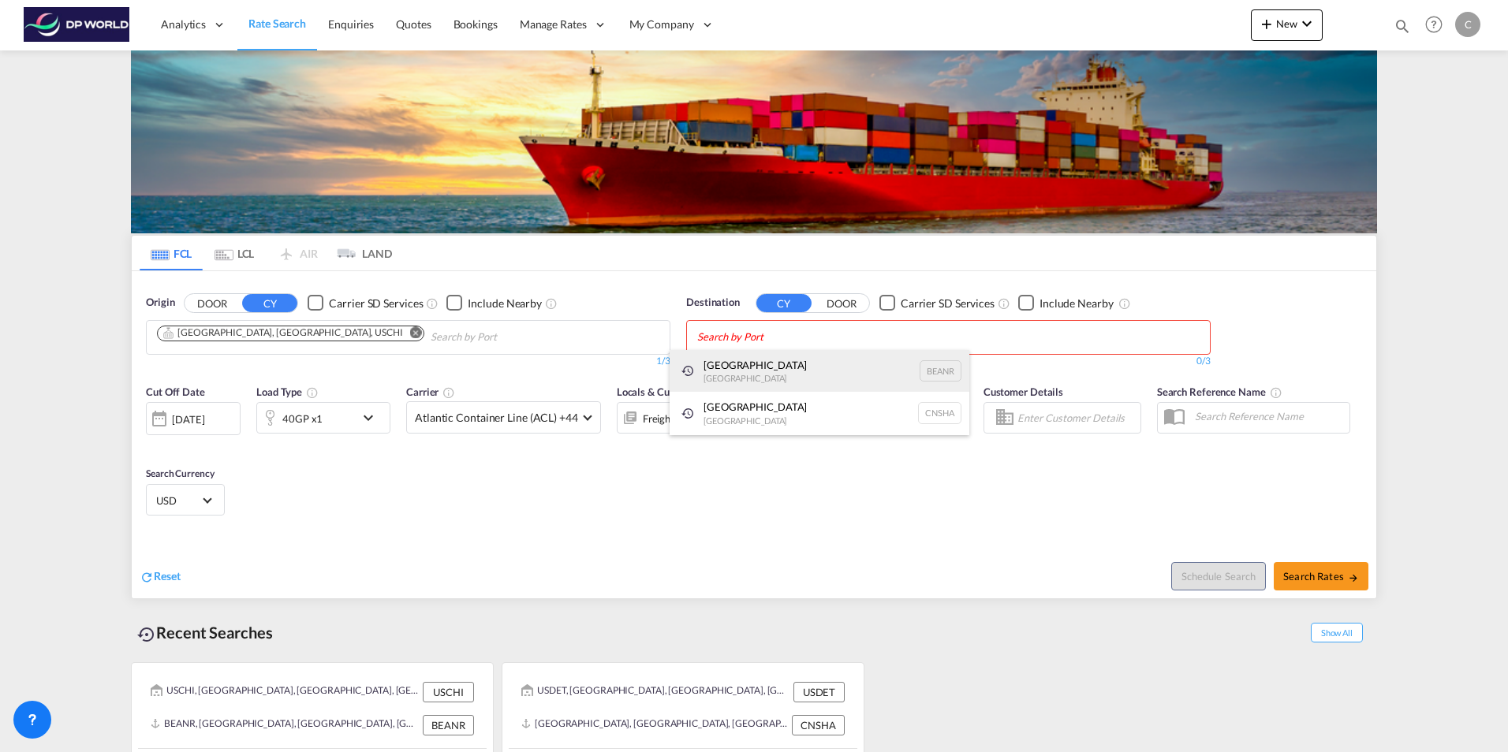
click at [738, 367] on div "[GEOGRAPHIC_DATA] [GEOGRAPHIC_DATA] BEANR" at bounding box center [819, 371] width 300 height 43
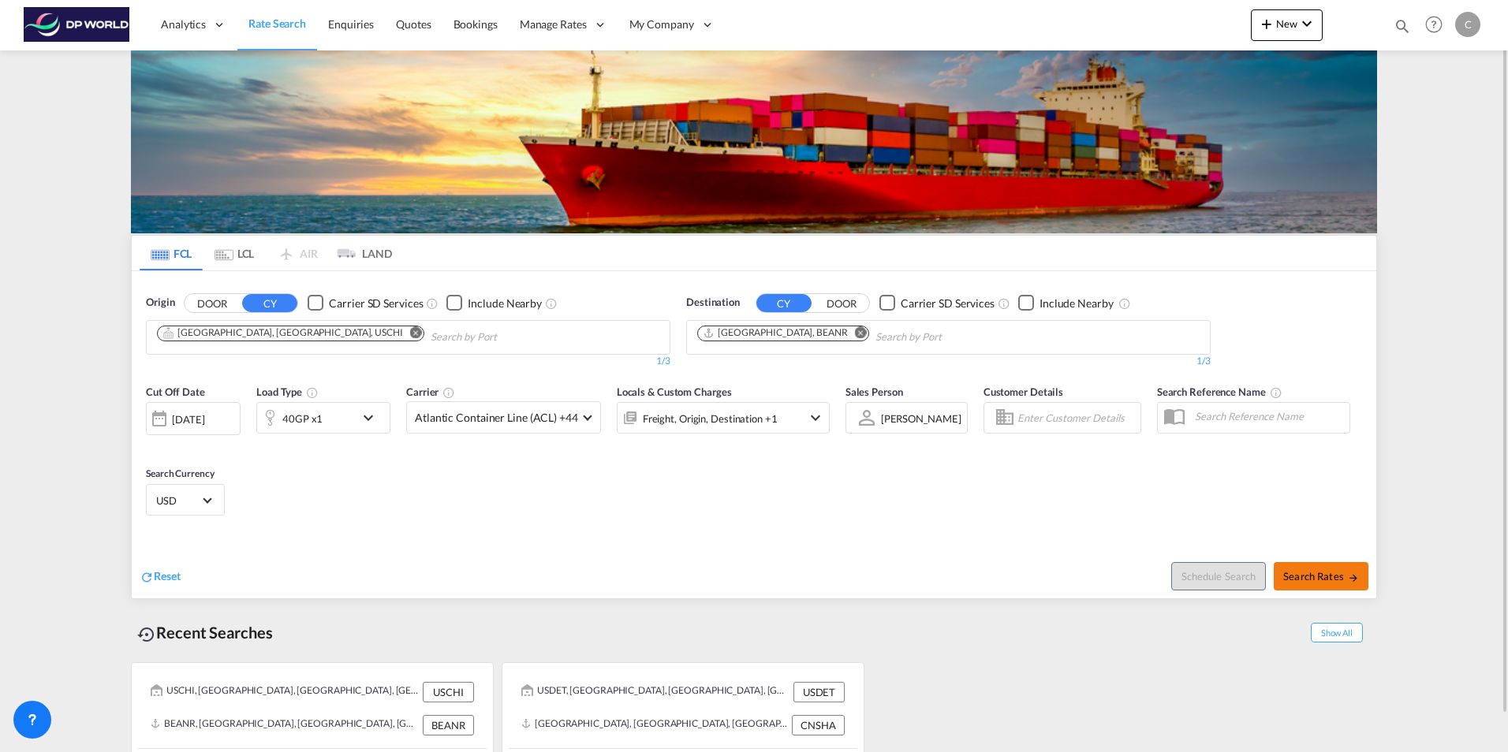
click at [1333, 572] on span "Search Rates" at bounding box center [1321, 576] width 76 height 13
type input "USCHI to BEANR / [DATE]"
